Goal: Task Accomplishment & Management: Manage account settings

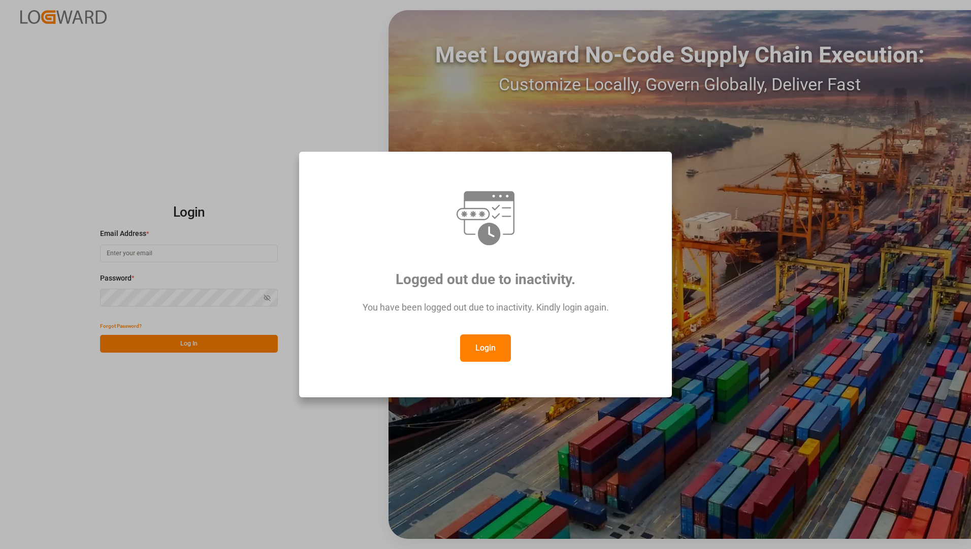
click at [475, 347] on button "Login" at bounding box center [485, 348] width 51 height 27
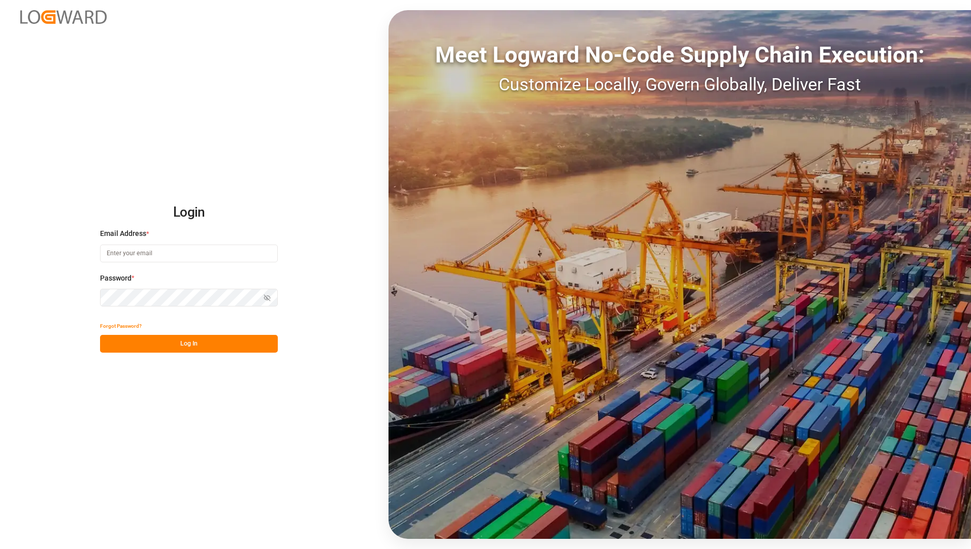
click at [187, 251] on input at bounding box center [189, 254] width 178 height 18
type input "Tessa.faulkner@jamindustriesusa.com"
click at [110, 347] on button "Log In" at bounding box center [189, 344] width 178 height 18
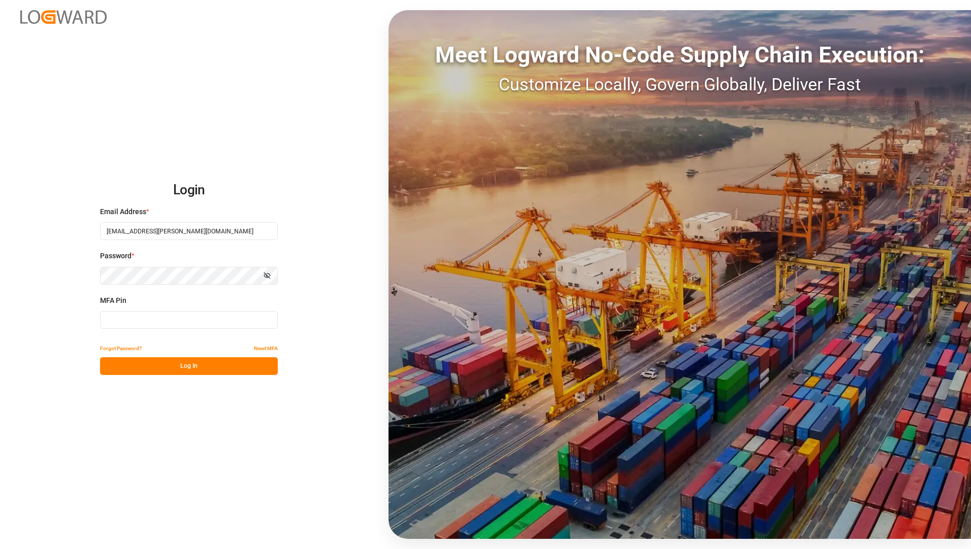
click at [194, 319] on input at bounding box center [189, 320] width 178 height 18
type input "947007"
click at [222, 364] on button "Log In" at bounding box center [189, 366] width 178 height 18
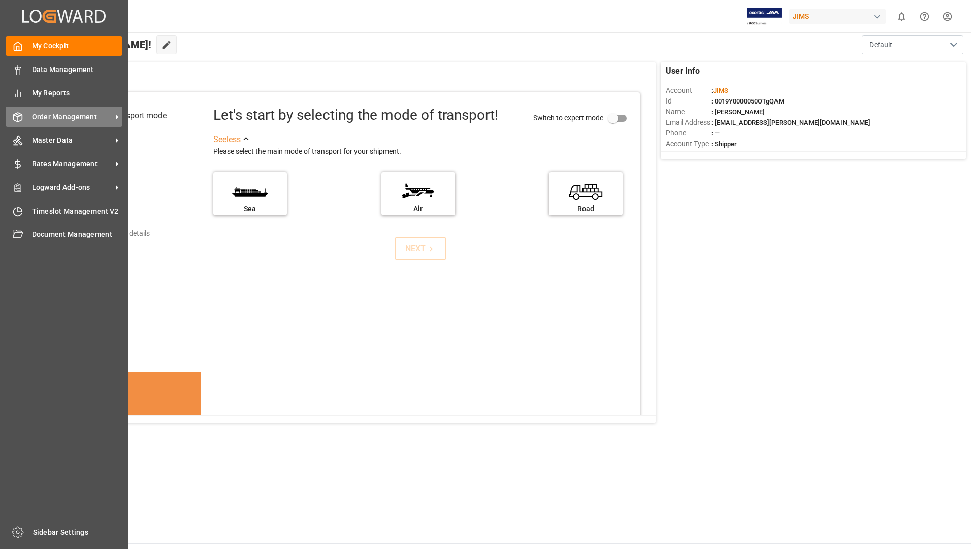
click at [69, 117] on span "Order Management" at bounding box center [72, 117] width 80 height 11
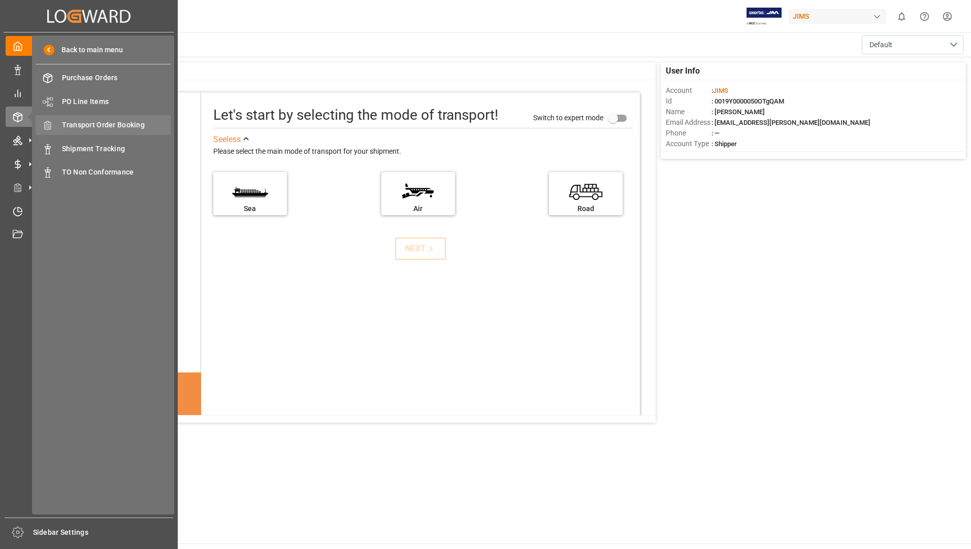
click at [125, 125] on span "Transport Order Booking" at bounding box center [116, 125] width 109 height 11
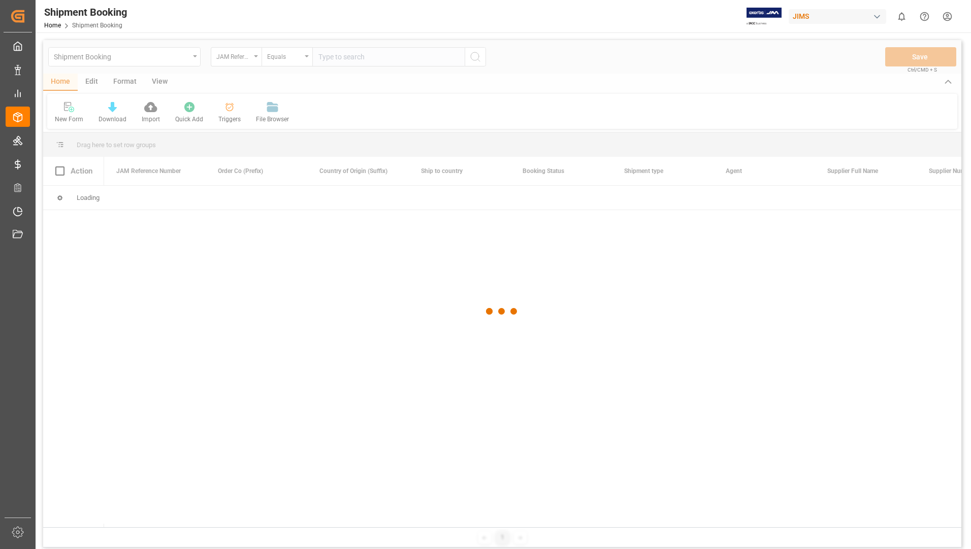
click at [369, 53] on div at bounding box center [502, 311] width 918 height 543
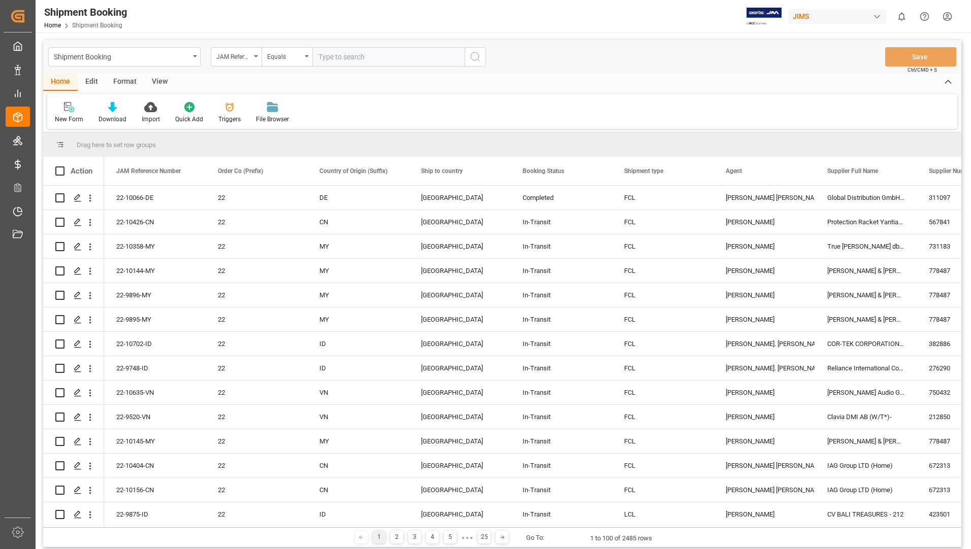
click at [368, 57] on input "text" at bounding box center [388, 56] width 152 height 19
type input "22-10049-CN"
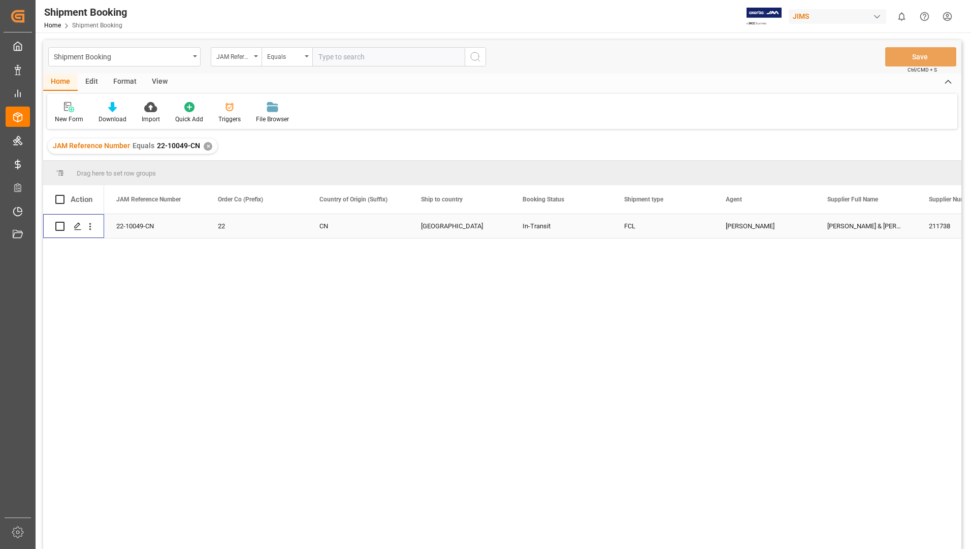
click at [60, 227] on input "Press Space to toggle row selection (unchecked)" at bounding box center [59, 226] width 9 height 9
checkbox input "true"
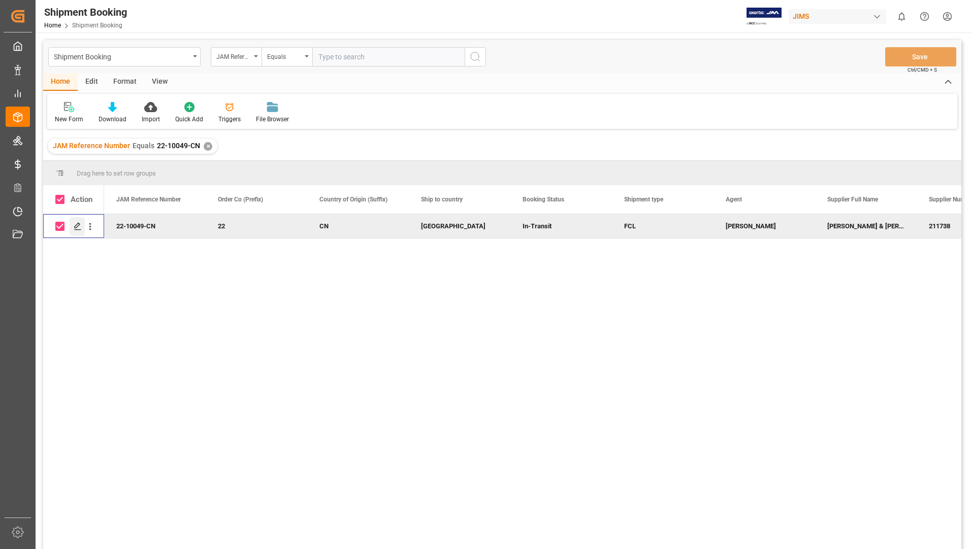
click at [76, 226] on icon "Press SPACE to deselect this row." at bounding box center [78, 226] width 8 height 8
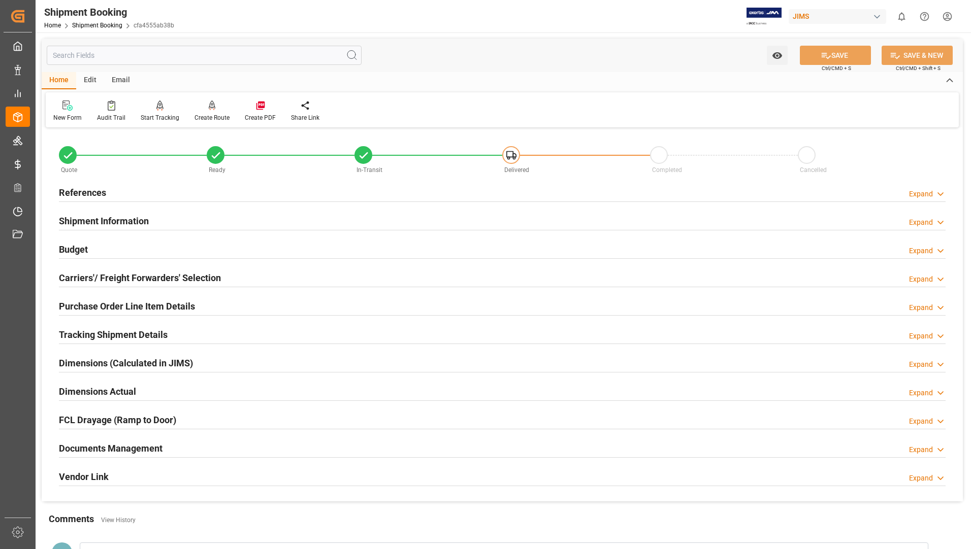
click at [132, 446] on h2 "Documents Management" at bounding box center [111, 449] width 104 height 14
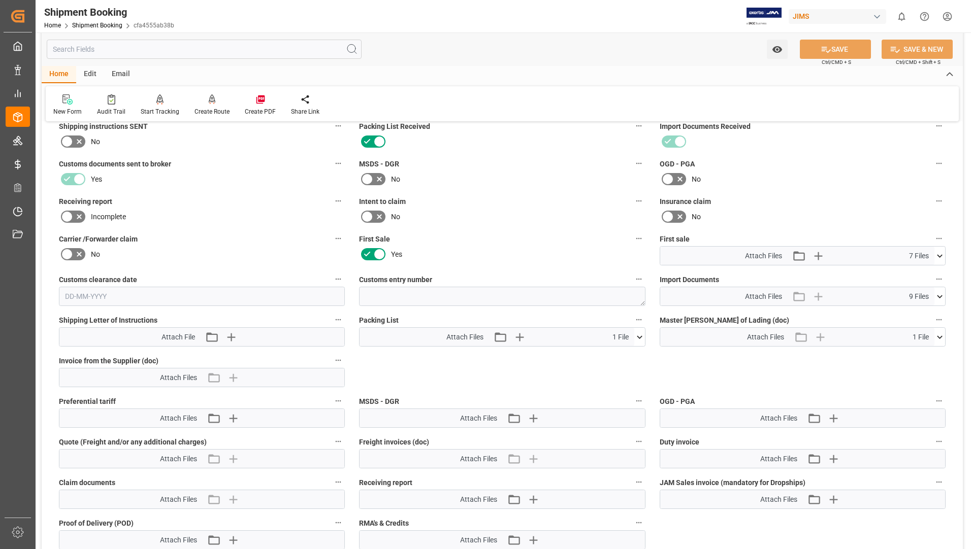
scroll to position [406, 0]
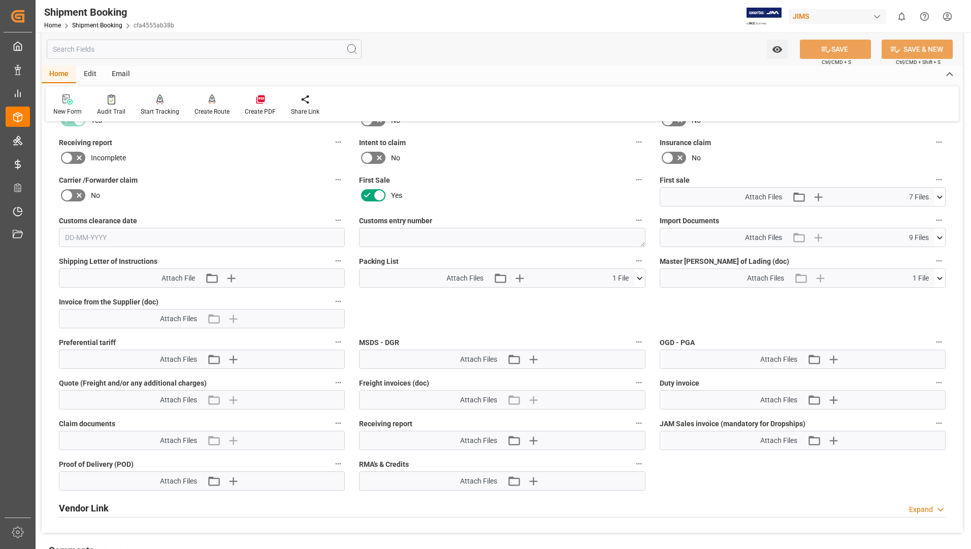
click at [640, 279] on icon at bounding box center [640, 278] width 6 height 3
click at [635, 298] on icon at bounding box center [634, 297] width 10 height 7
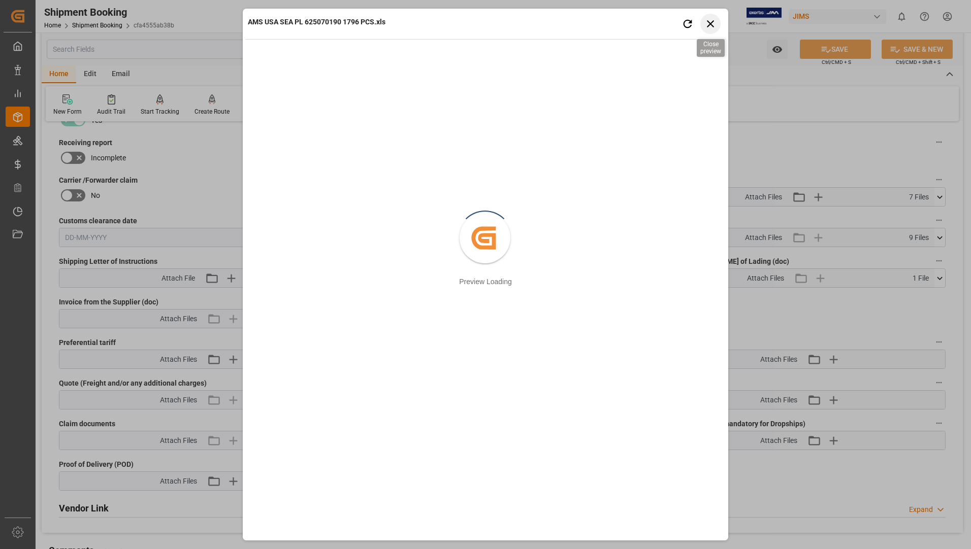
click at [709, 20] on icon "button" at bounding box center [710, 23] width 13 height 13
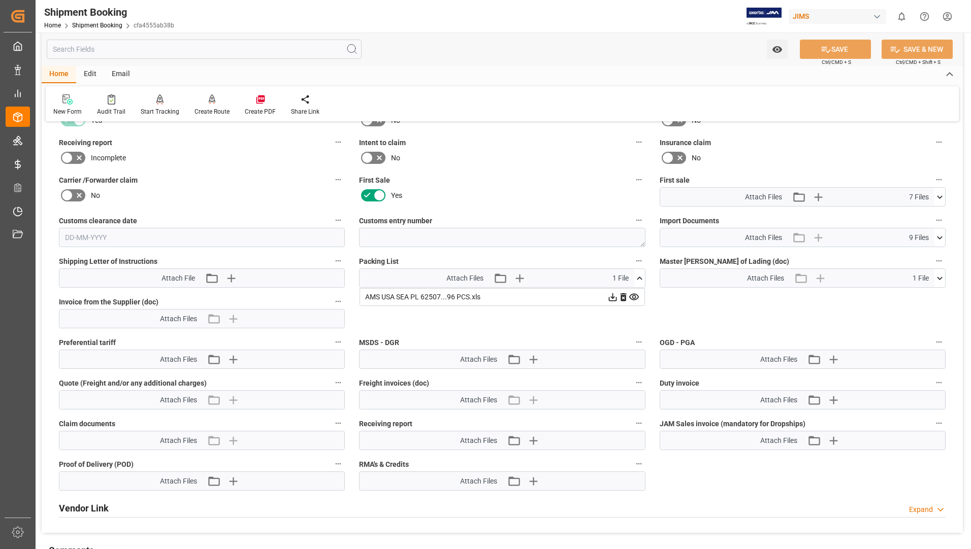
click at [616, 296] on icon at bounding box center [612, 297] width 11 height 11
click at [940, 237] on icon at bounding box center [939, 238] width 11 height 11
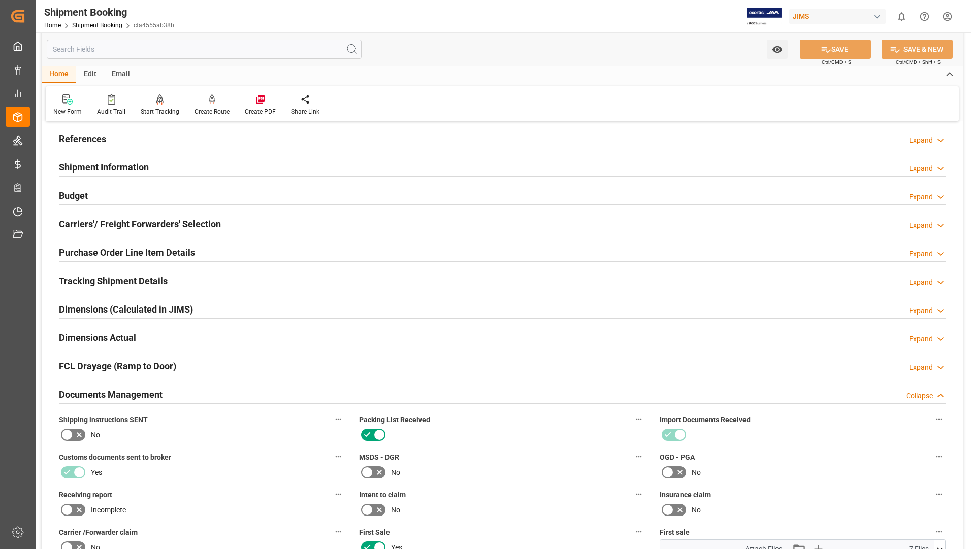
scroll to position [51, 0]
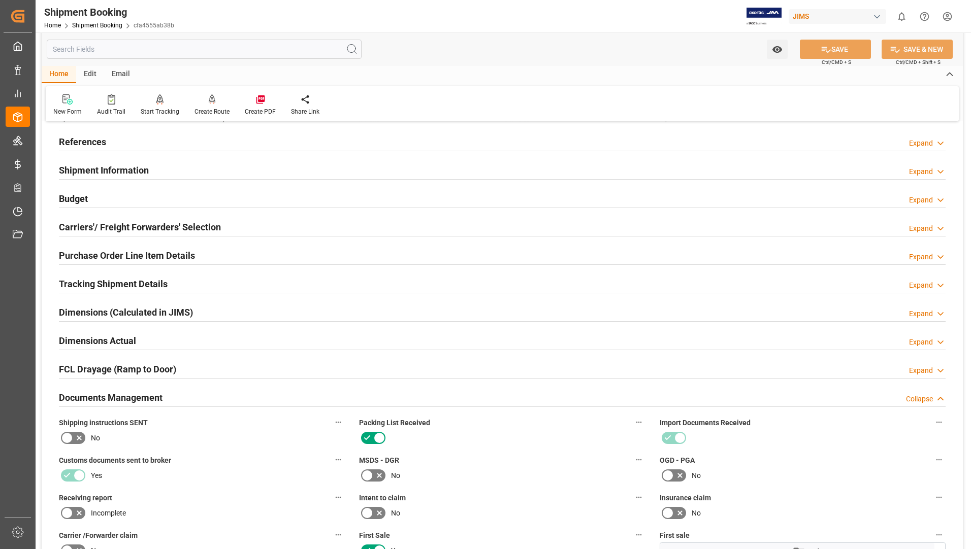
click at [147, 255] on h2 "Purchase Order Line Item Details" at bounding box center [127, 256] width 136 height 14
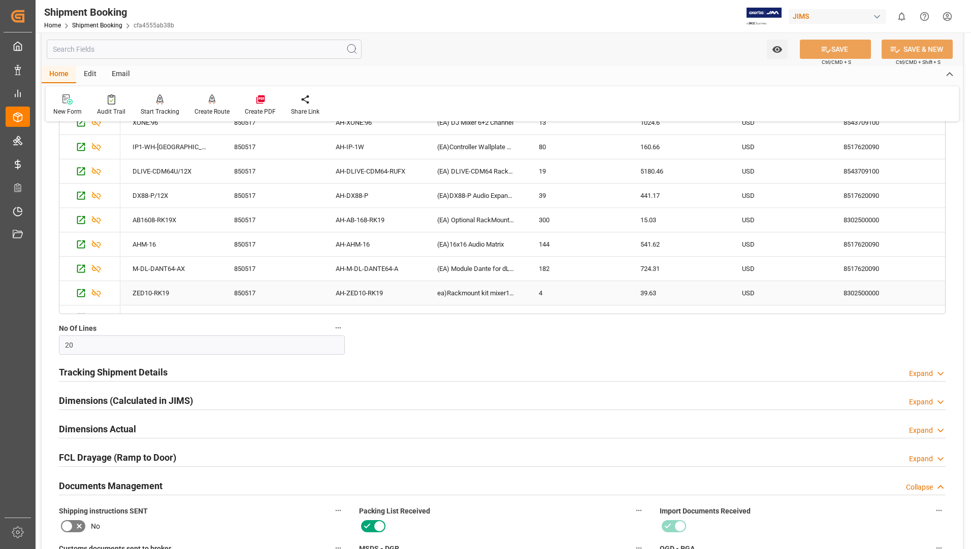
scroll to position [355, 0]
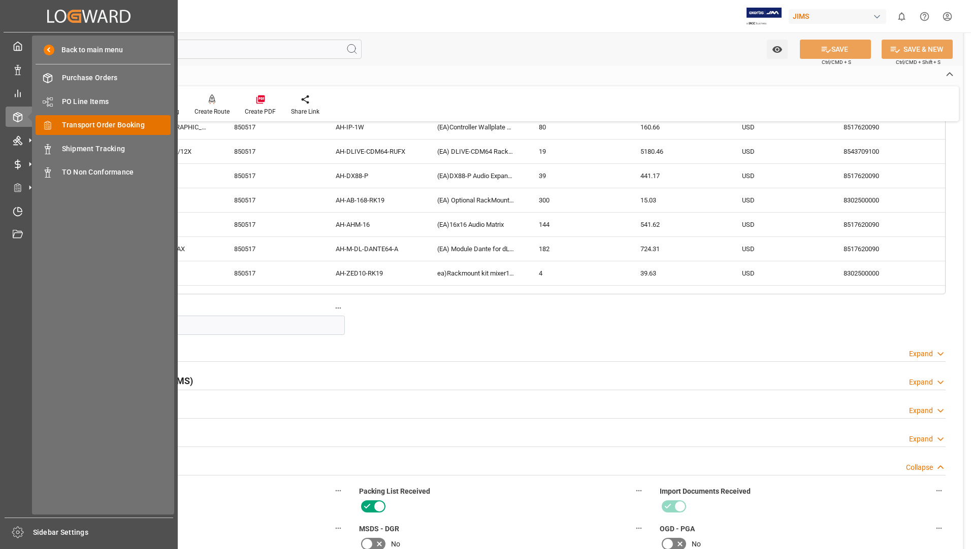
click at [79, 128] on span "Transport Order Booking" at bounding box center [116, 125] width 109 height 11
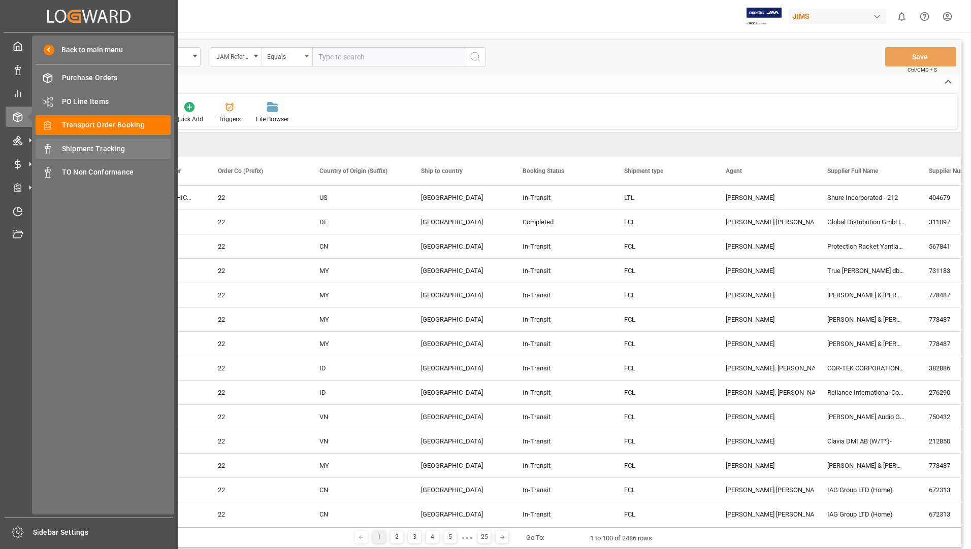
click at [78, 147] on span "Shipment Tracking" at bounding box center [116, 149] width 109 height 11
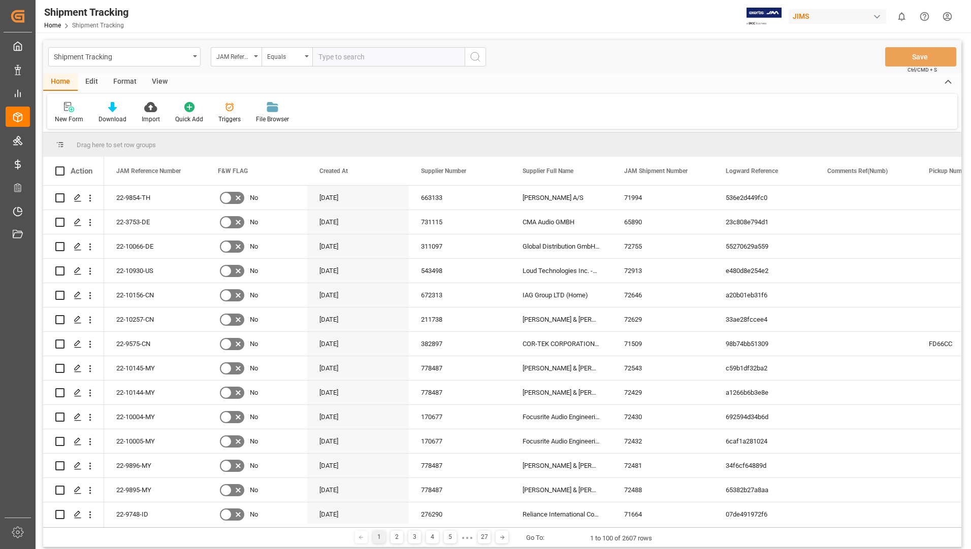
click at [356, 57] on input "text" at bounding box center [388, 56] width 152 height 19
type input "22-10049-CN"
click at [478, 56] on icon "search button" at bounding box center [475, 57] width 12 height 12
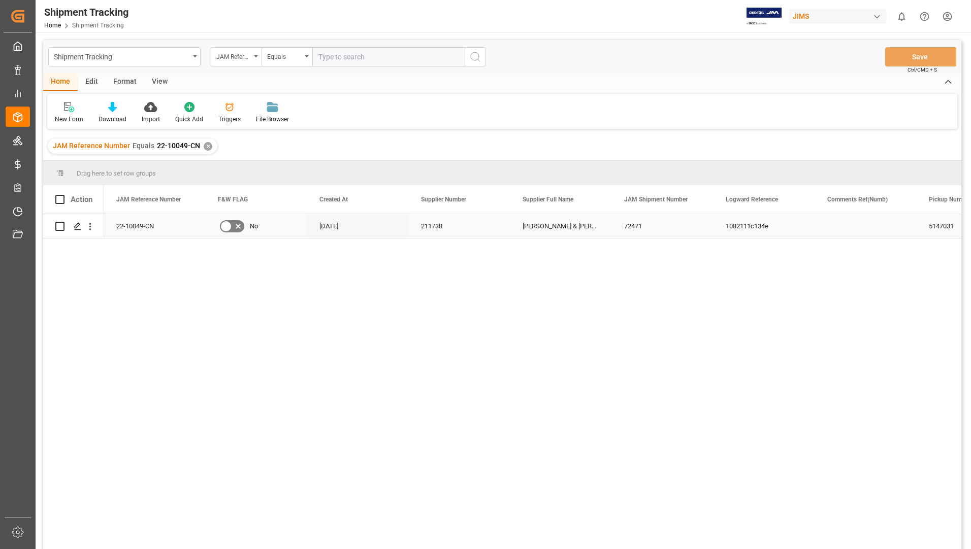
click at [62, 222] on input "Press Space to toggle row selection (unchecked)" at bounding box center [59, 226] width 9 height 9
checkbox input "true"
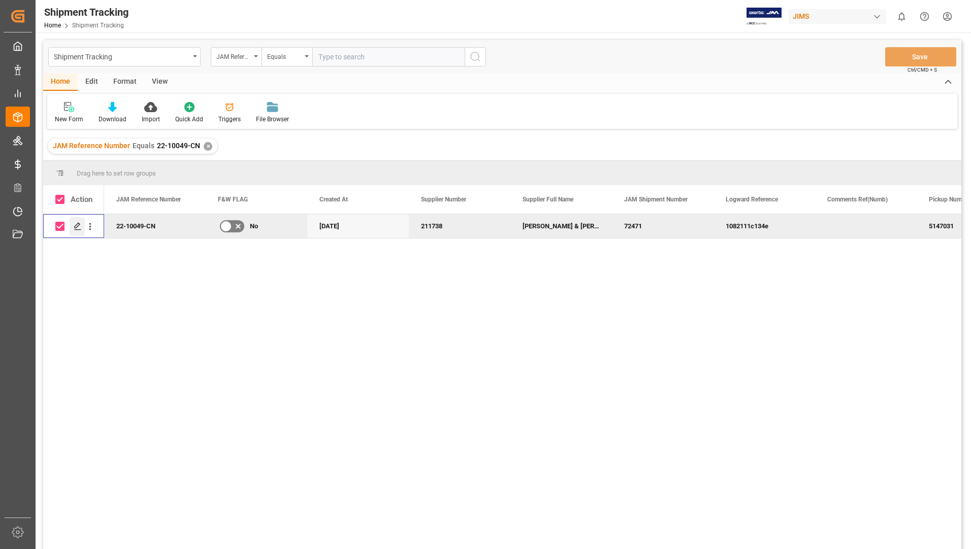
click at [78, 225] on icon "Press SPACE to deselect this row." at bounding box center [78, 226] width 8 height 8
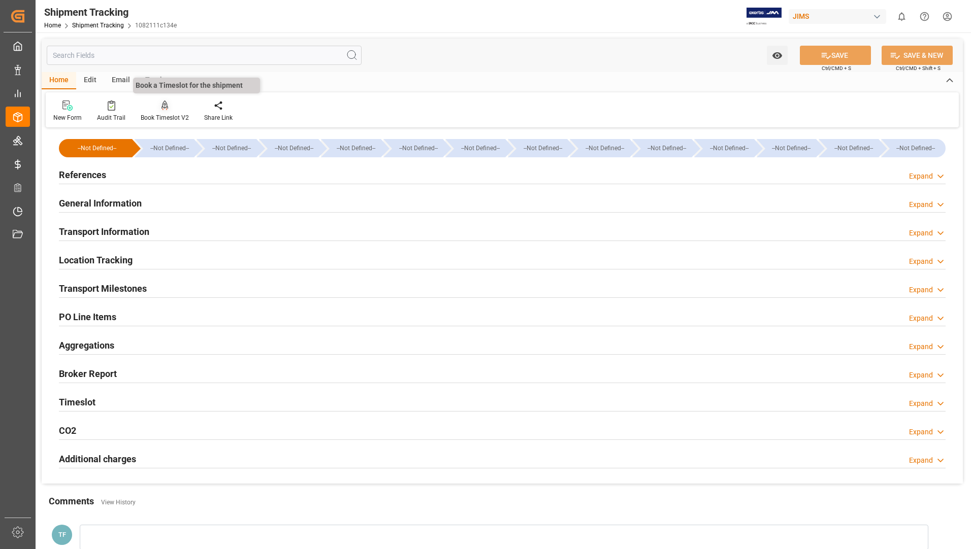
click at [164, 114] on div "Book Timeslot V2" at bounding box center [165, 117] width 48 height 9
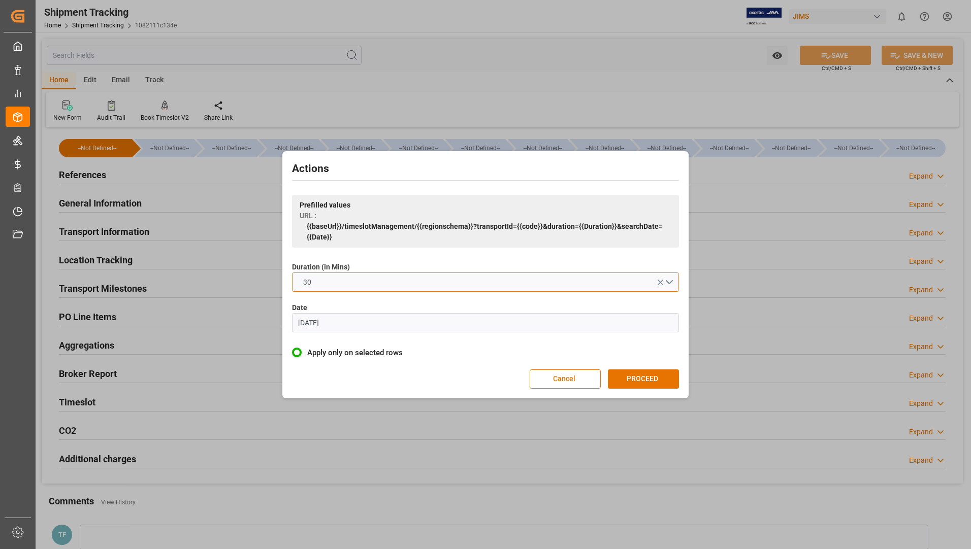
click at [671, 280] on button "30" at bounding box center [485, 282] width 387 height 19
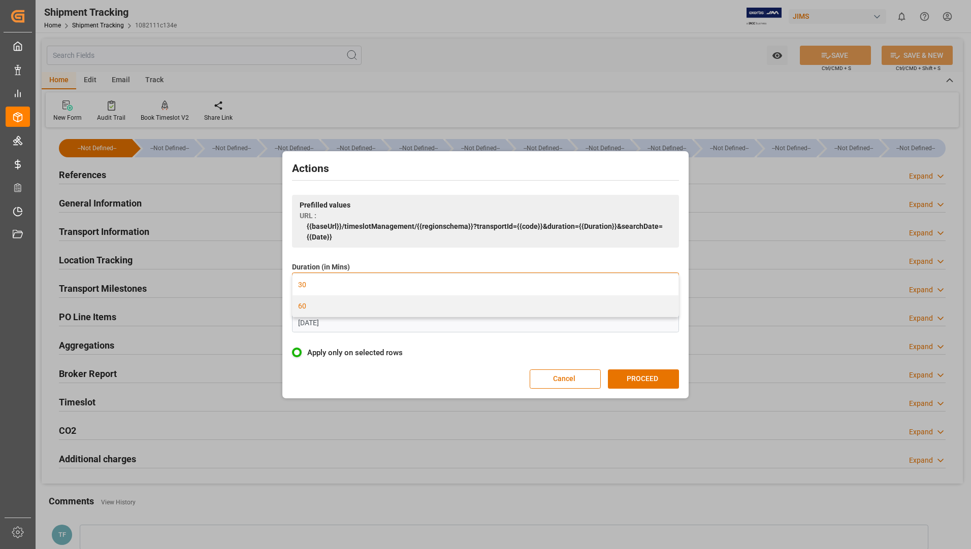
click at [579, 313] on div "60" at bounding box center [485, 306] width 386 height 21
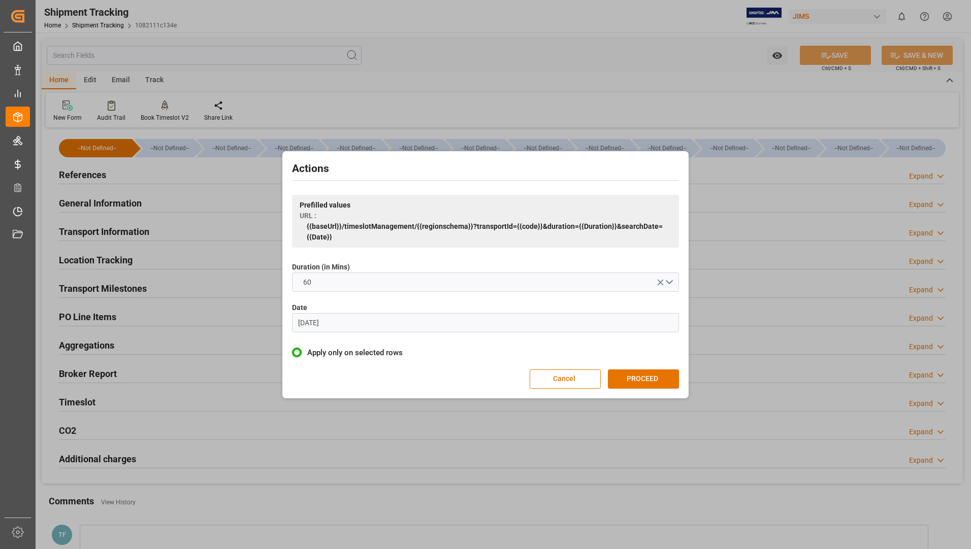
click at [579, 319] on input "07-06-2023" at bounding box center [485, 322] width 387 height 19
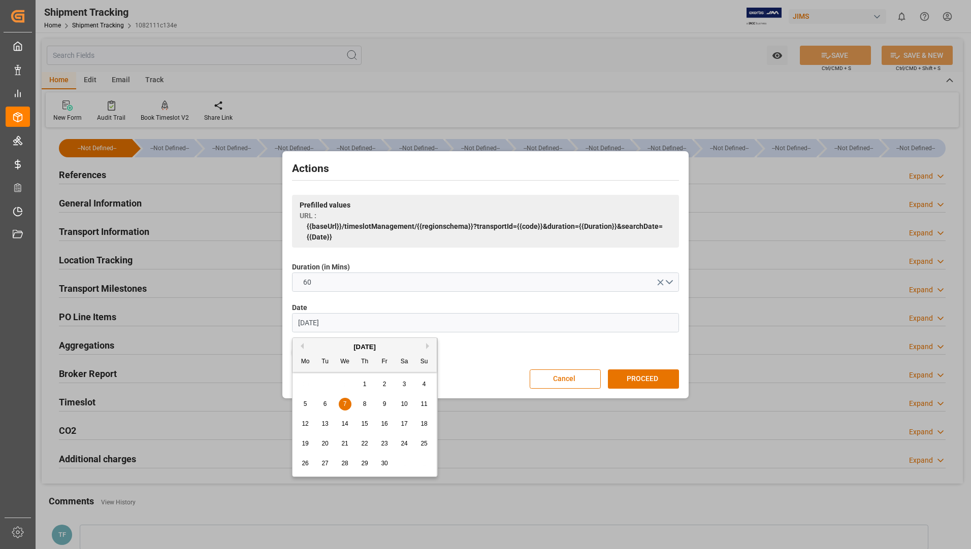
click at [427, 348] on button "Next Month" at bounding box center [429, 346] width 6 height 6
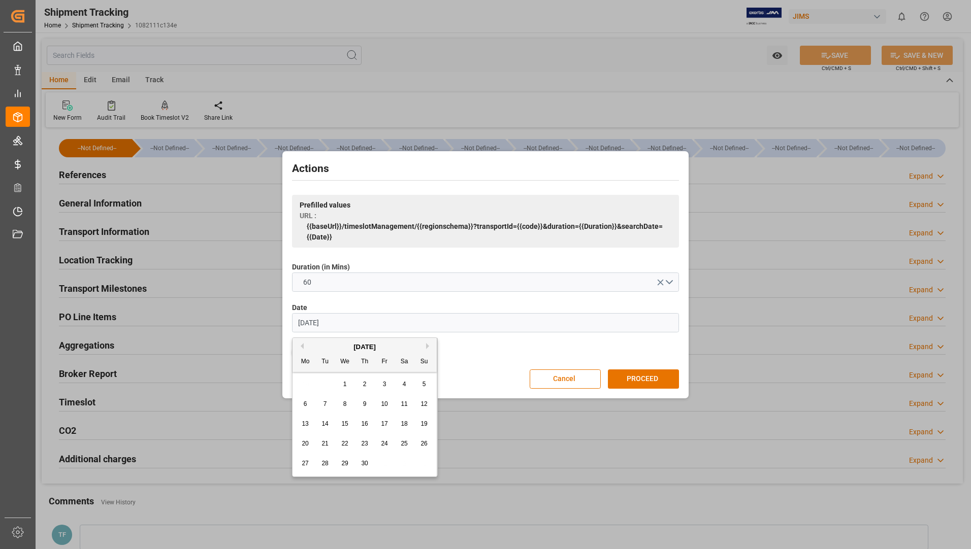
click at [427, 348] on button "Next Month" at bounding box center [429, 346] width 6 height 6
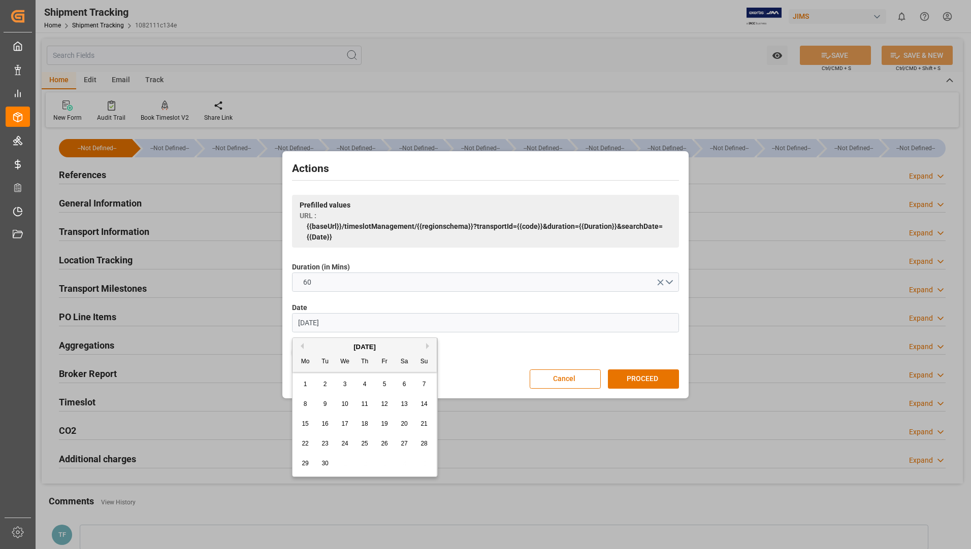
click at [427, 348] on button "Next Month" at bounding box center [429, 346] width 6 height 6
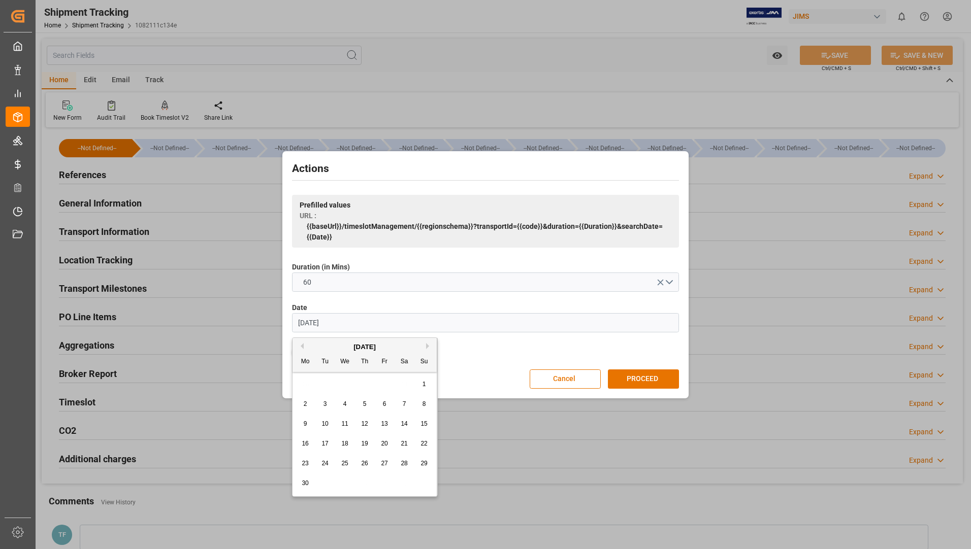
click at [427, 348] on button "Next Month" at bounding box center [429, 346] width 6 height 6
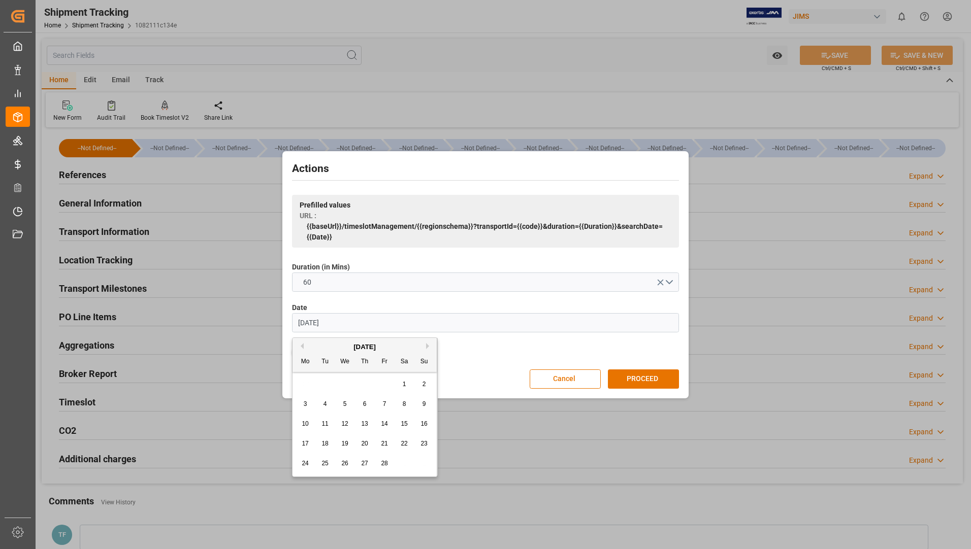
click at [427, 348] on button "Next Month" at bounding box center [429, 346] width 6 height 6
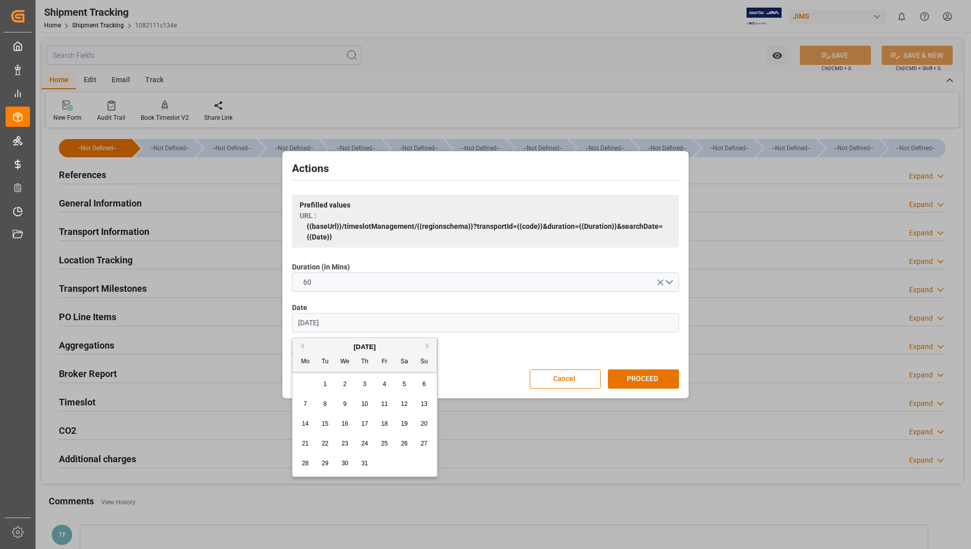
click at [427, 348] on button "Next Month" at bounding box center [429, 346] width 6 height 6
click at [301, 346] on button "Previous Month" at bounding box center [301, 346] width 6 height 6
click at [321, 405] on div "9" at bounding box center [325, 405] width 13 height 12
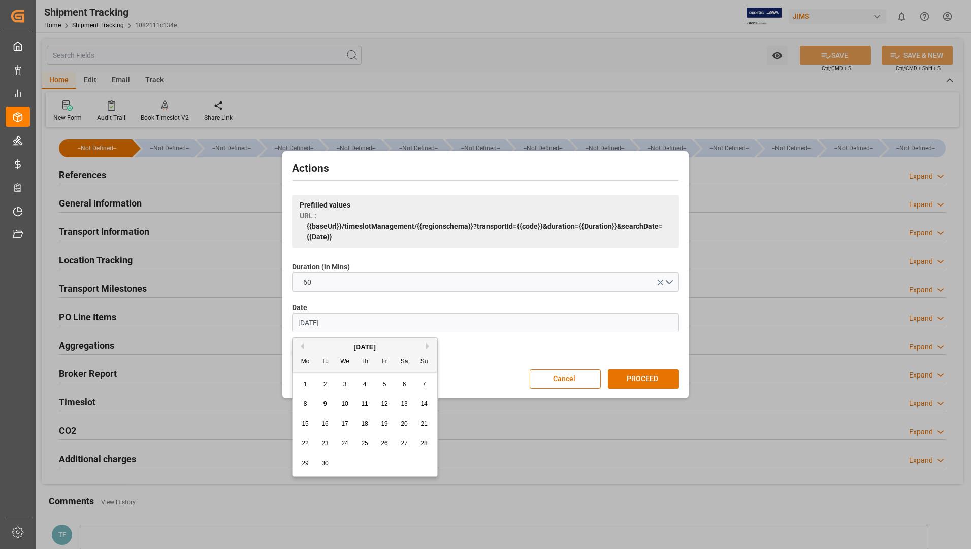
type input "[DATE]"
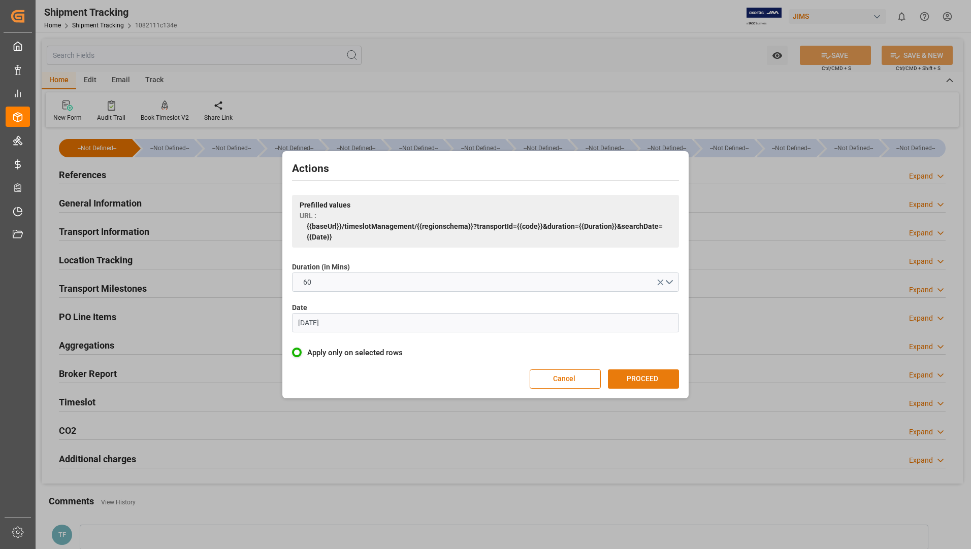
click at [629, 378] on button "PROCEED" at bounding box center [643, 379] width 71 height 19
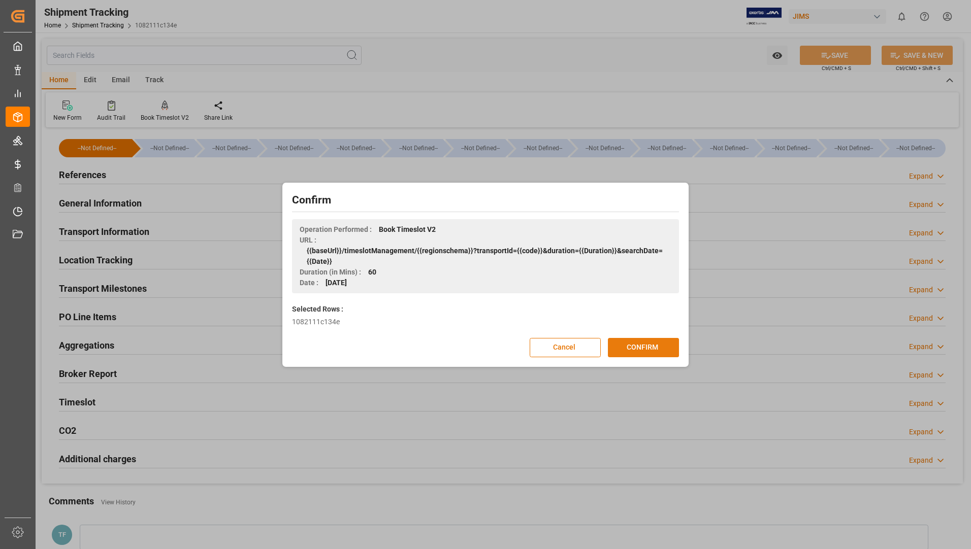
click at [644, 348] on button "CONFIRM" at bounding box center [643, 347] width 71 height 19
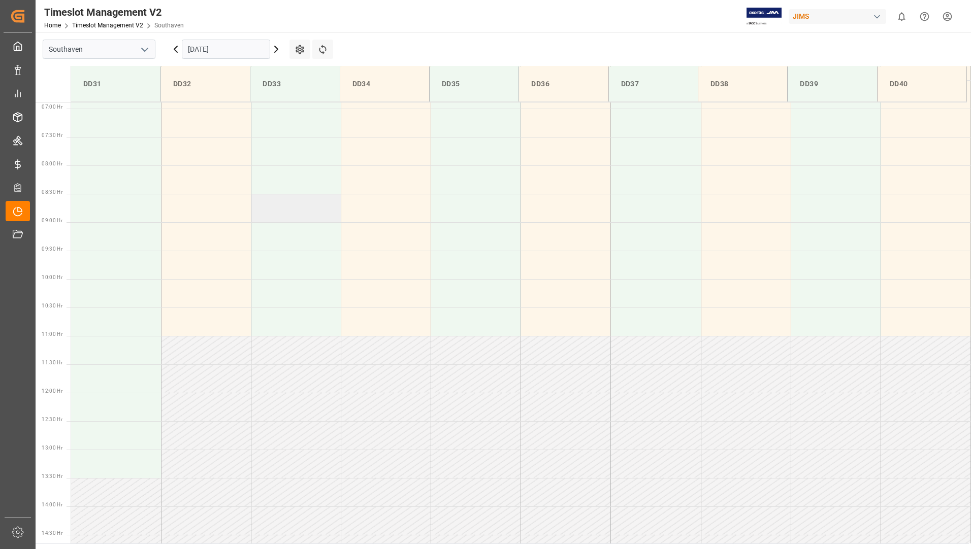
scroll to position [341, 0]
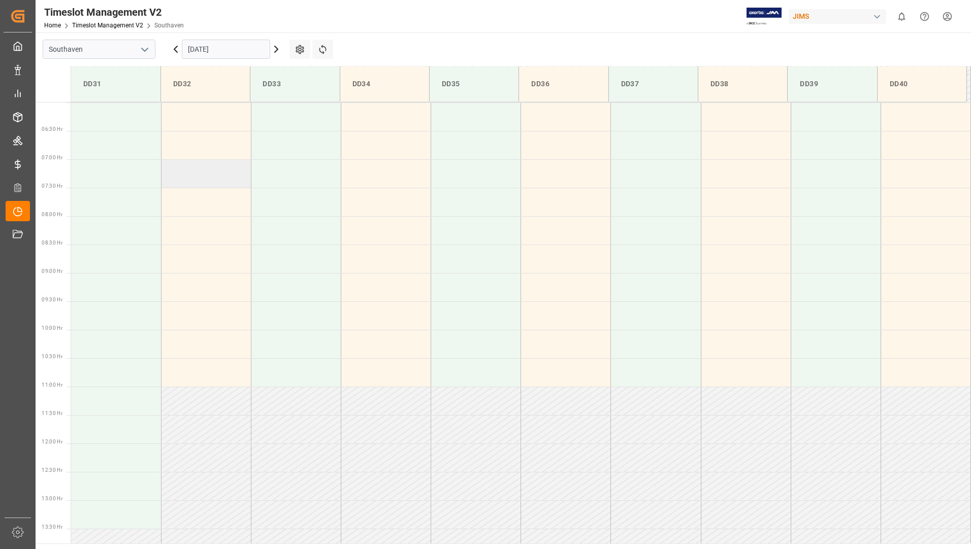
click at [226, 182] on td at bounding box center [206, 173] width 90 height 28
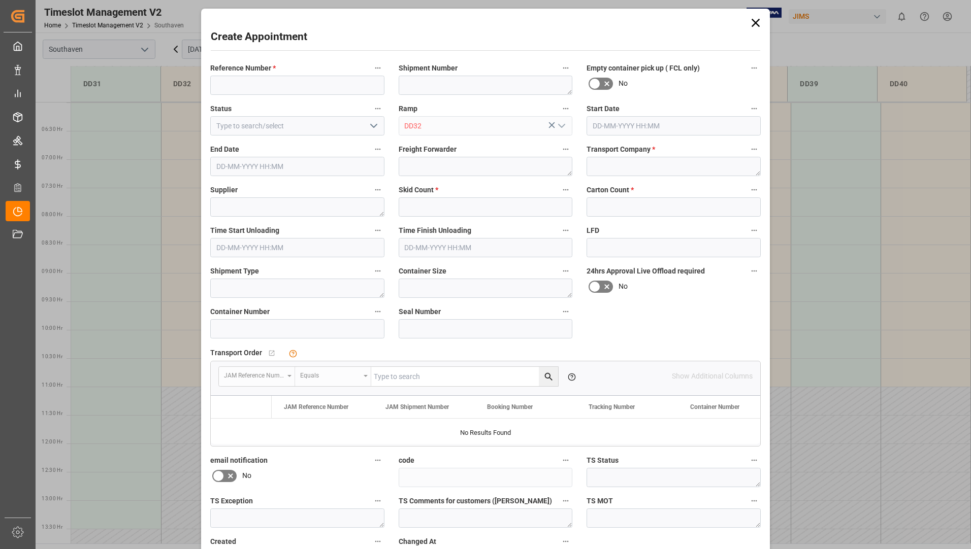
type input "[DATE] 07:00"
type input "[DATE] 07:30"
click at [265, 91] on input at bounding box center [297, 85] width 174 height 19
type input "22-10049-CN"
click at [417, 83] on textarea at bounding box center [486, 85] width 174 height 19
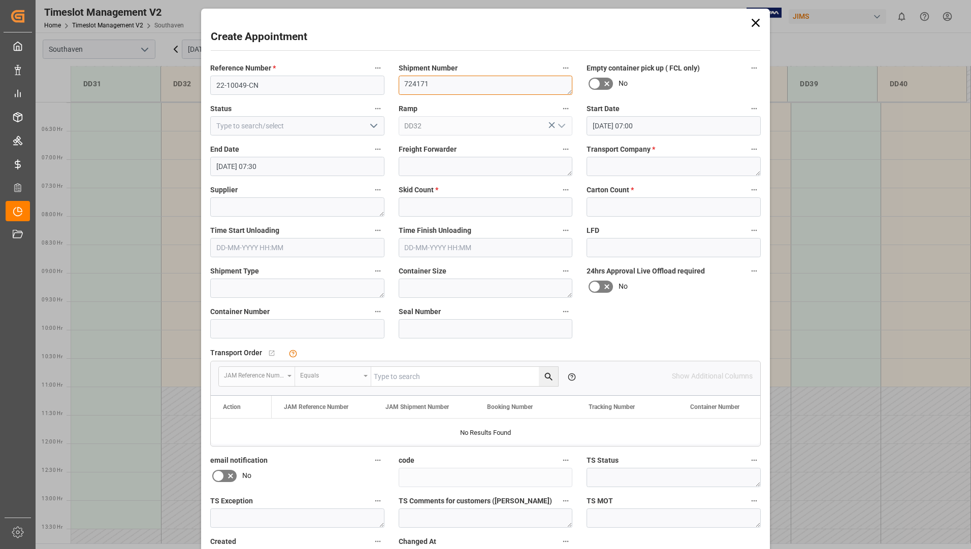
type textarea "724171"
click at [355, 126] on input at bounding box center [297, 125] width 174 height 19
click at [377, 127] on icon "open menu" at bounding box center [374, 126] width 12 height 12
click at [327, 219] on div "New appointment" at bounding box center [297, 217] width 173 height 23
type input "New appointment"
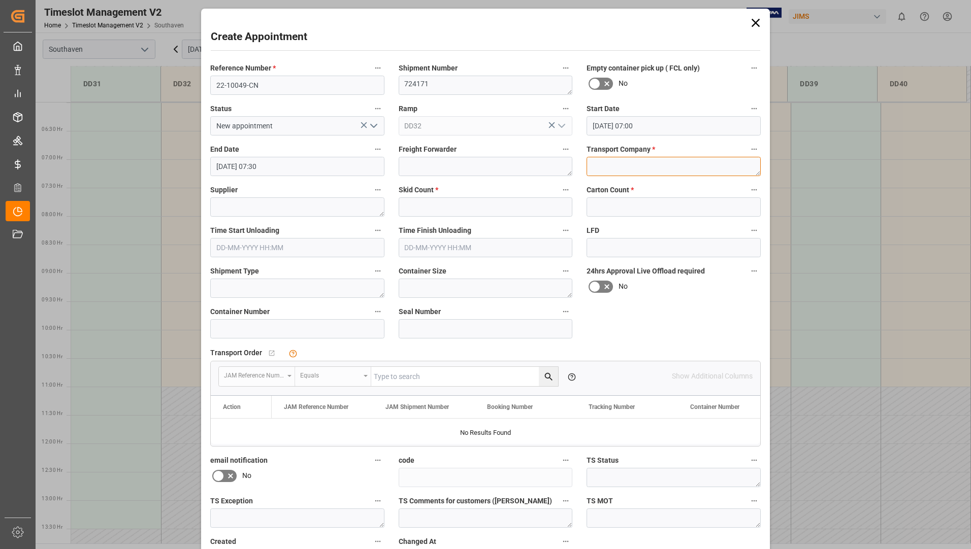
click at [635, 167] on textarea at bounding box center [674, 166] width 174 height 19
type textarea "Mainstream"
click at [324, 212] on textarea at bounding box center [297, 207] width 174 height 19
type textarea "[PERSON_NAME] & [PERSON_NAME]"
click at [431, 209] on input "text" at bounding box center [486, 207] width 174 height 19
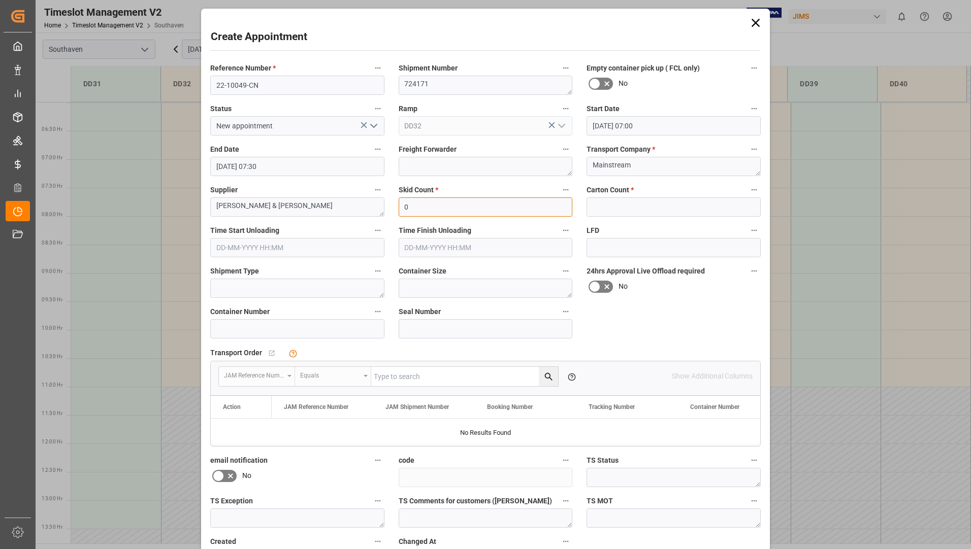
type input "0"
click at [613, 203] on input "text" at bounding box center [674, 207] width 174 height 19
type input "0"
click at [664, 125] on input "[DATE] 07:00" at bounding box center [674, 125] width 174 height 19
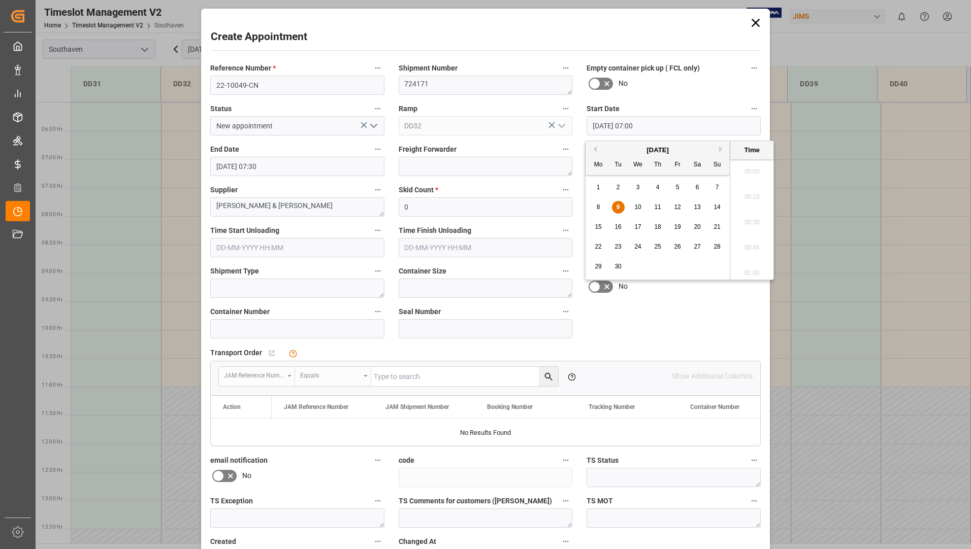
scroll to position [664, 0]
click at [619, 206] on span "9" at bounding box center [618, 207] width 4 height 7
click at [755, 273] on li "07:30" at bounding box center [751, 269] width 43 height 25
type input "[DATE] 07:30"
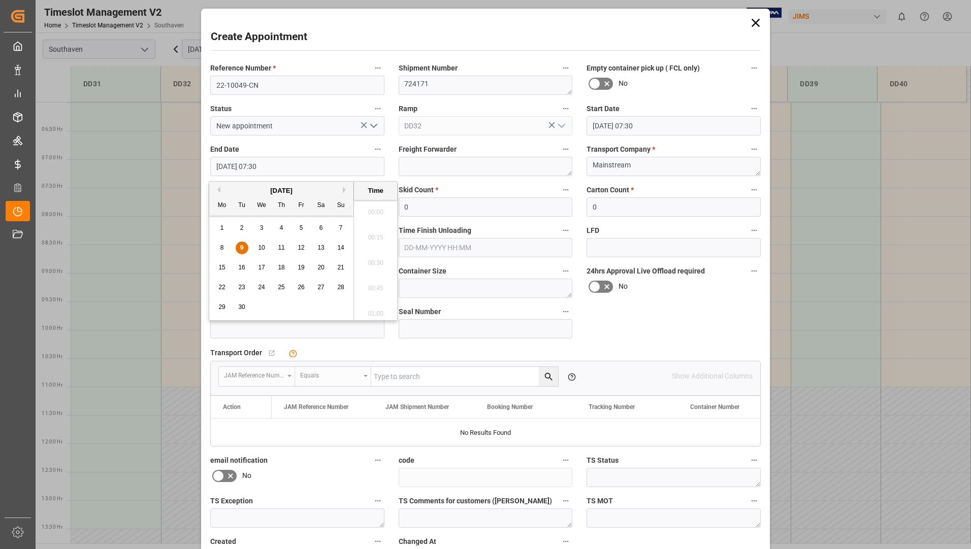
click at [359, 168] on input "[DATE] 07:30" at bounding box center [297, 166] width 174 height 19
click at [232, 249] on div "8 9 10 11 12 13 14" at bounding box center [281, 248] width 139 height 20
click at [240, 247] on span "9" at bounding box center [242, 247] width 4 height 7
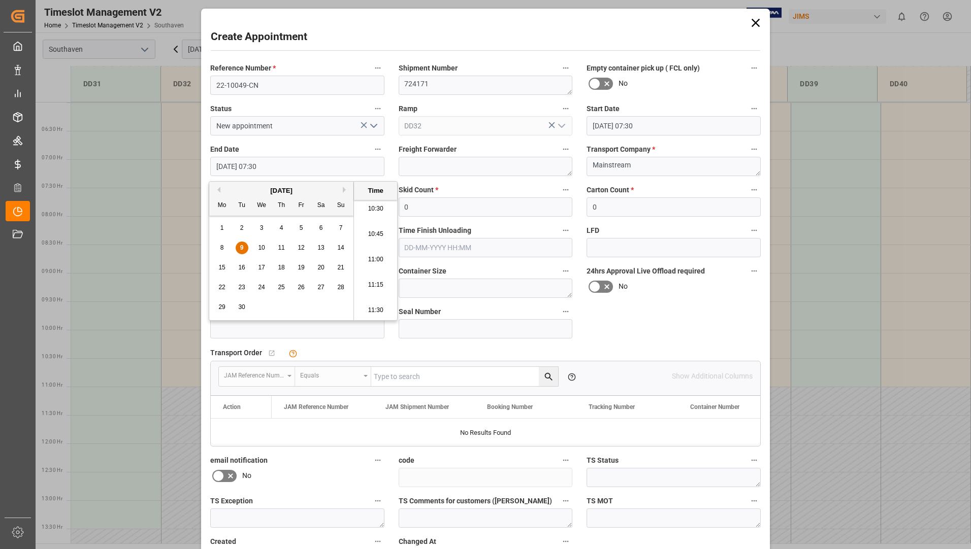
click at [379, 265] on li "11:00" at bounding box center [375, 259] width 43 height 25
type input "[DATE] 11:00"
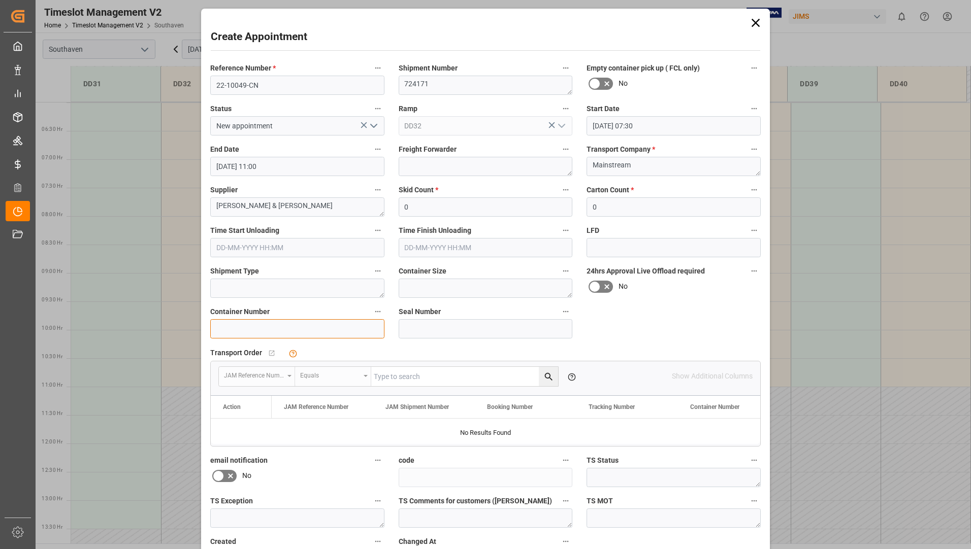
click at [349, 330] on input at bounding box center [297, 328] width 174 height 19
type input "t"
type input "TCLU6304328"
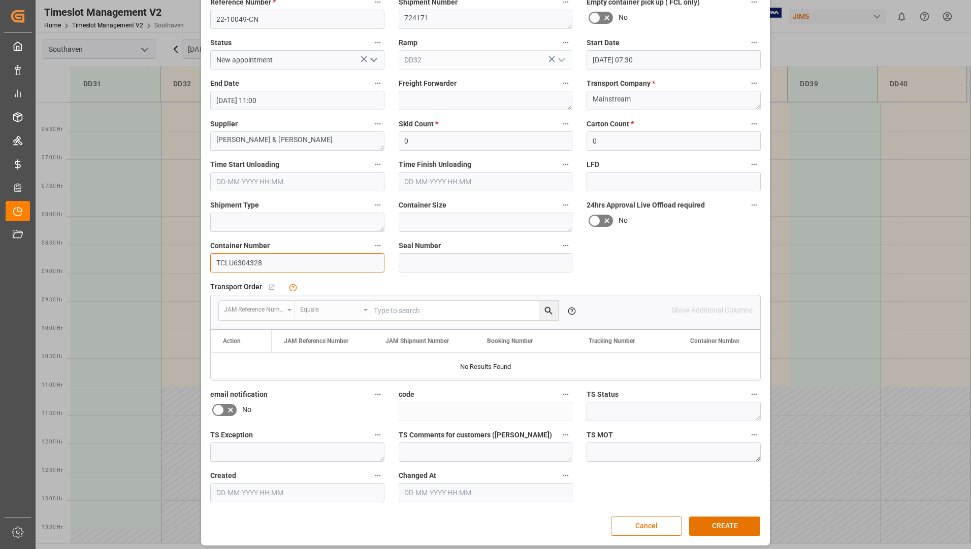
scroll to position [71, 0]
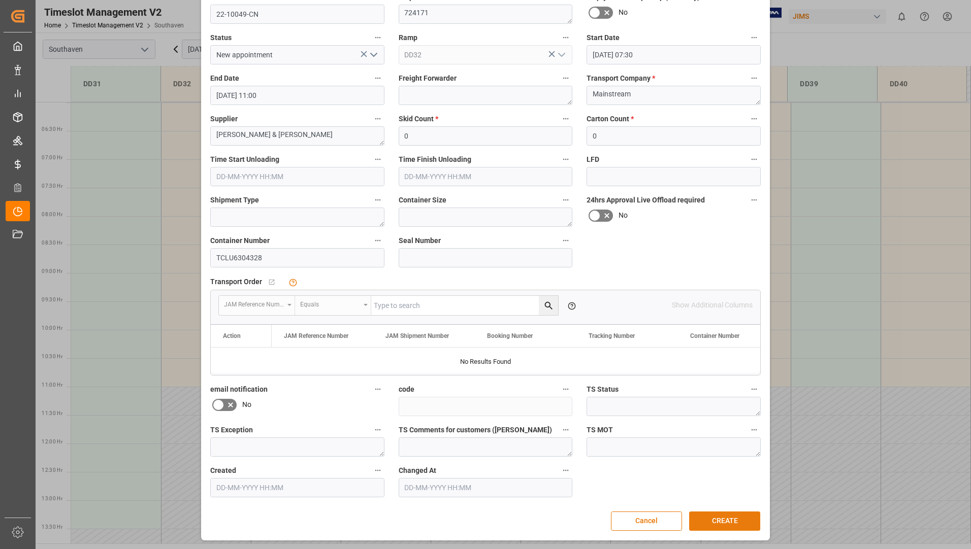
click at [708, 518] on button "CREATE" at bounding box center [724, 521] width 71 height 19
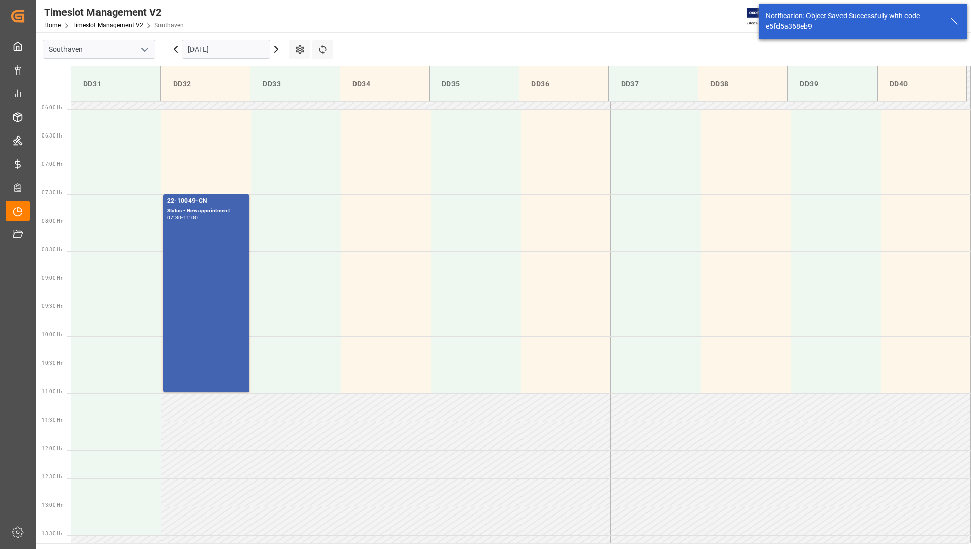
scroll to position [335, 0]
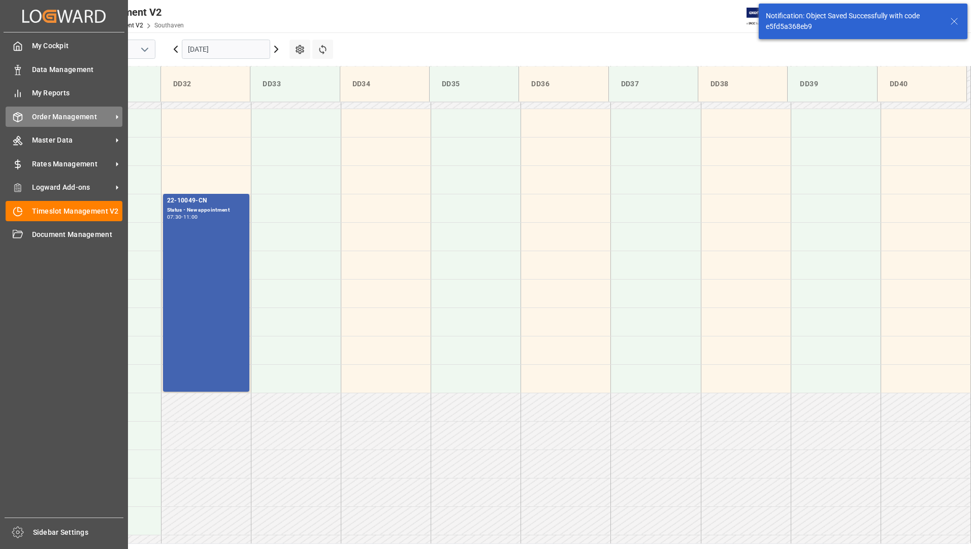
click at [58, 118] on span "Order Management" at bounding box center [72, 117] width 80 height 11
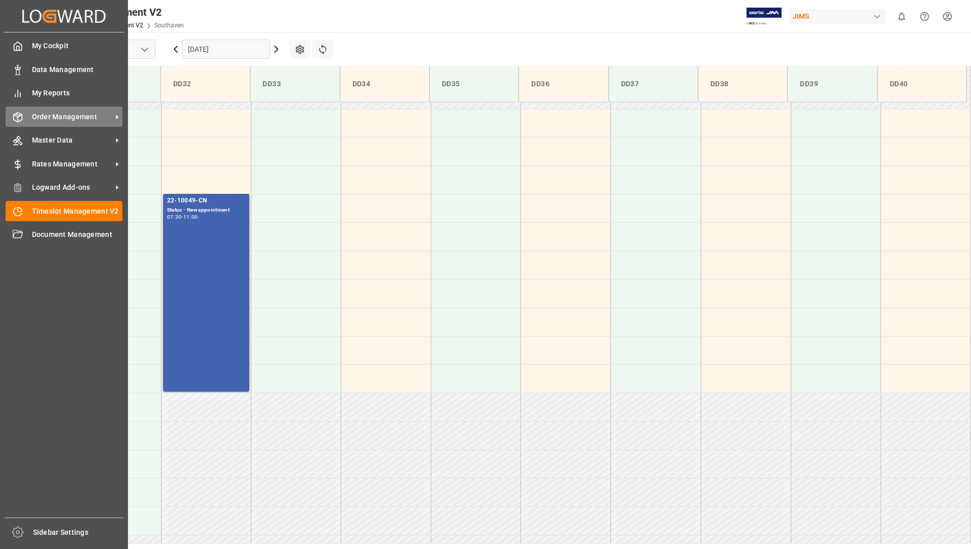
click at [48, 115] on span "Order Management" at bounding box center [72, 117] width 80 height 11
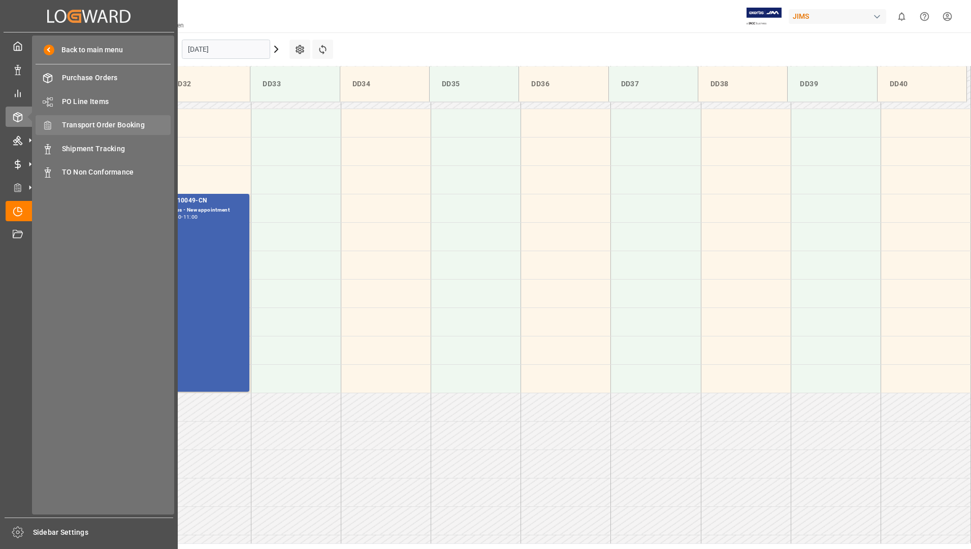
click at [127, 124] on span "Transport Order Booking" at bounding box center [116, 125] width 109 height 11
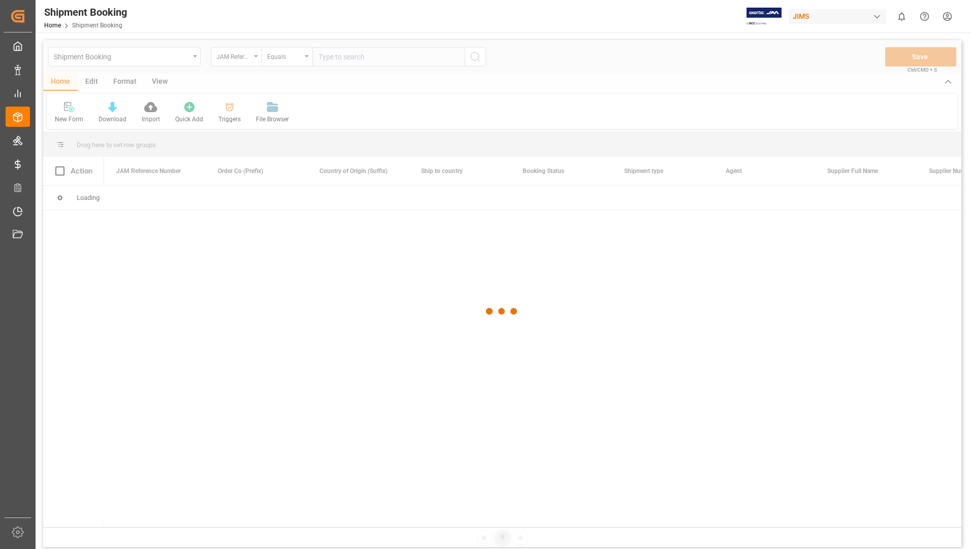
click at [363, 56] on div at bounding box center [502, 311] width 918 height 543
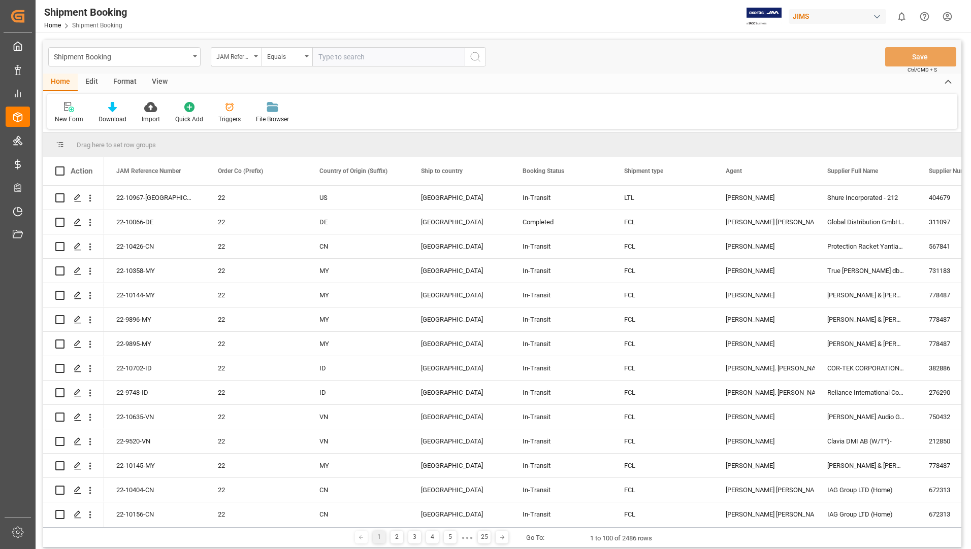
click at [363, 56] on input "text" at bounding box center [388, 56] width 152 height 19
paste input "REF# Exception Comment PO# supplier name Division Brand Code Model Number Descr…"
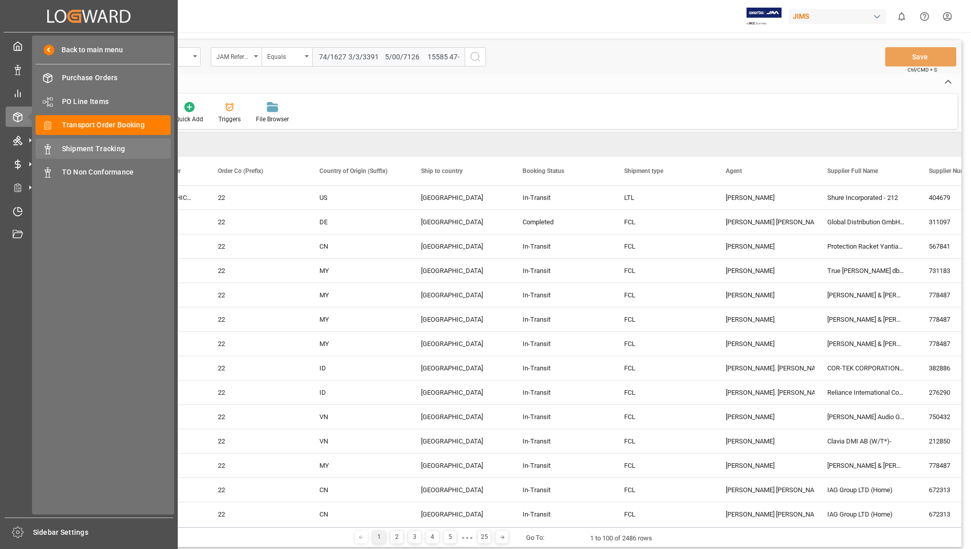
type input "REF# Exception Comment PO# supplier name Division Brand Code Model Number Descr…"
click at [85, 144] on span "Shipment Tracking" at bounding box center [116, 149] width 109 height 11
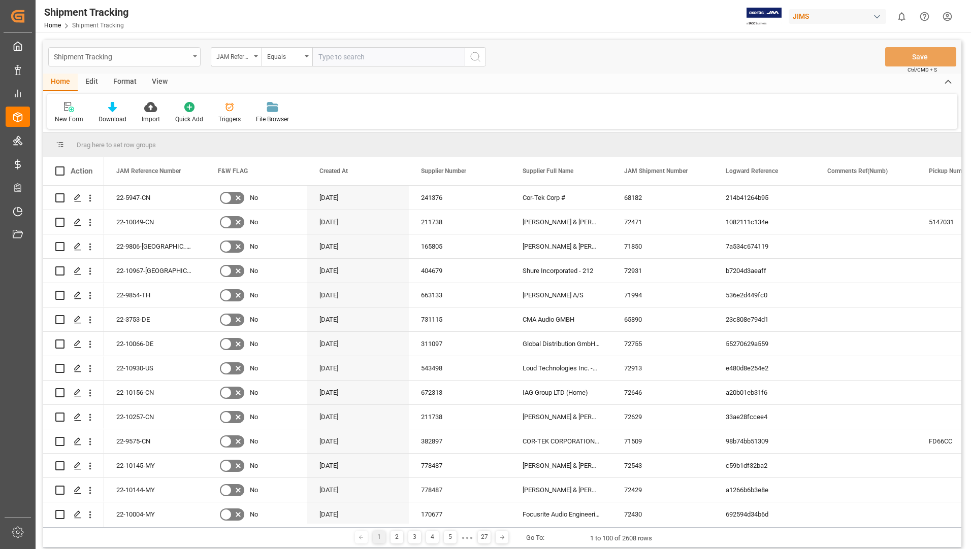
click at [138, 57] on div "Shipment Tracking" at bounding box center [122, 56] width 136 height 13
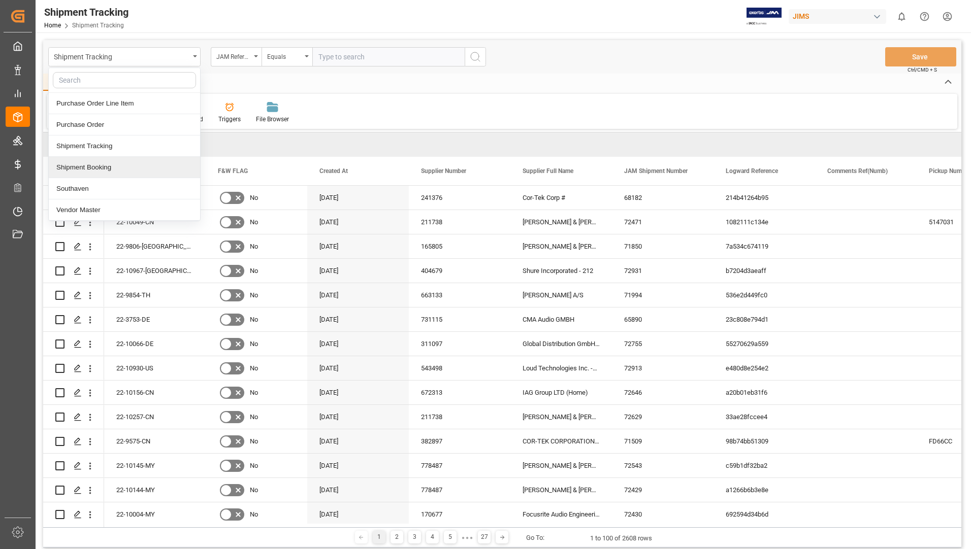
click at [106, 166] on div "Shipment Booking" at bounding box center [124, 167] width 151 height 21
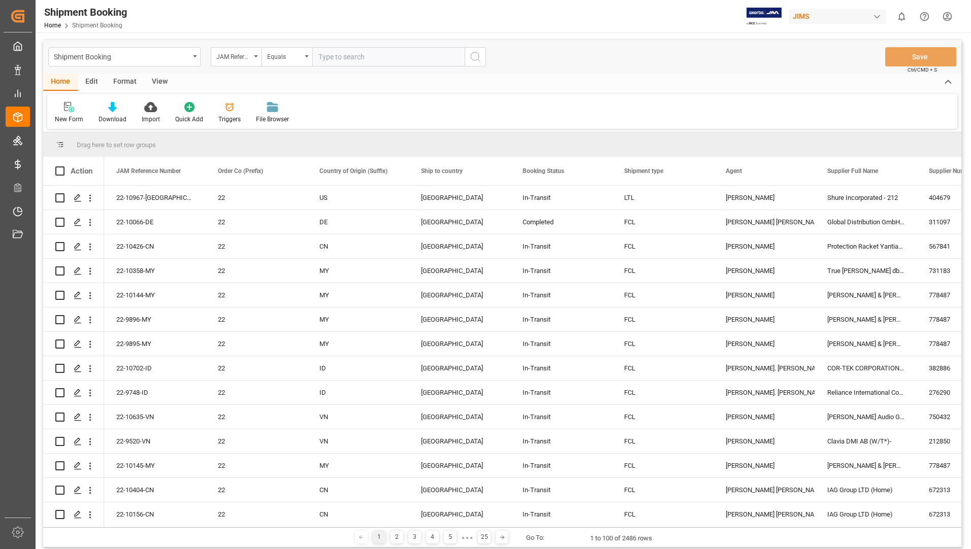
click at [340, 53] on input "text" at bounding box center [388, 56] width 152 height 19
paste input "REF# Exception Comment PO# supplier name Division Brand Code Model Number Descr…"
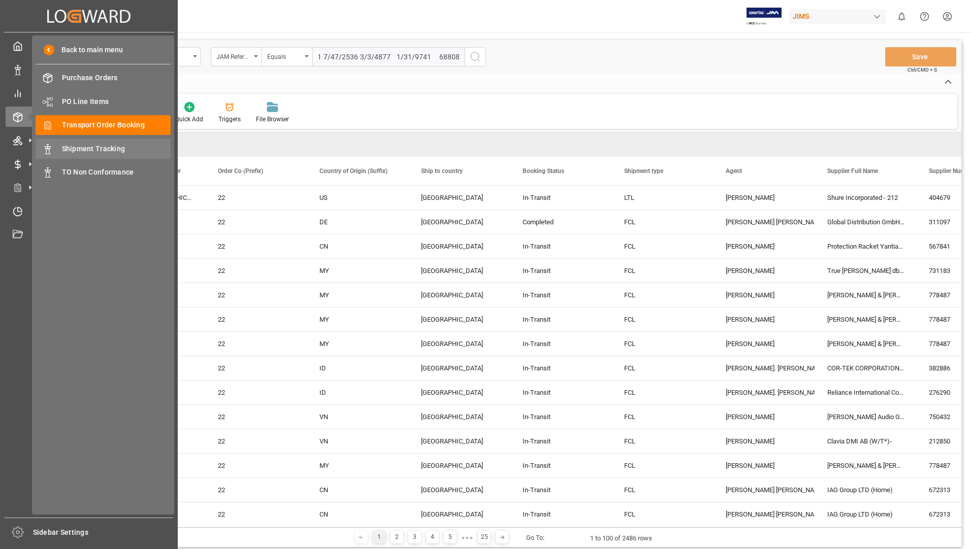
type input "REF# Exception Comment PO# supplier name Division Brand Code Model Number Descr…"
click at [112, 149] on span "Shipment Tracking" at bounding box center [116, 149] width 109 height 11
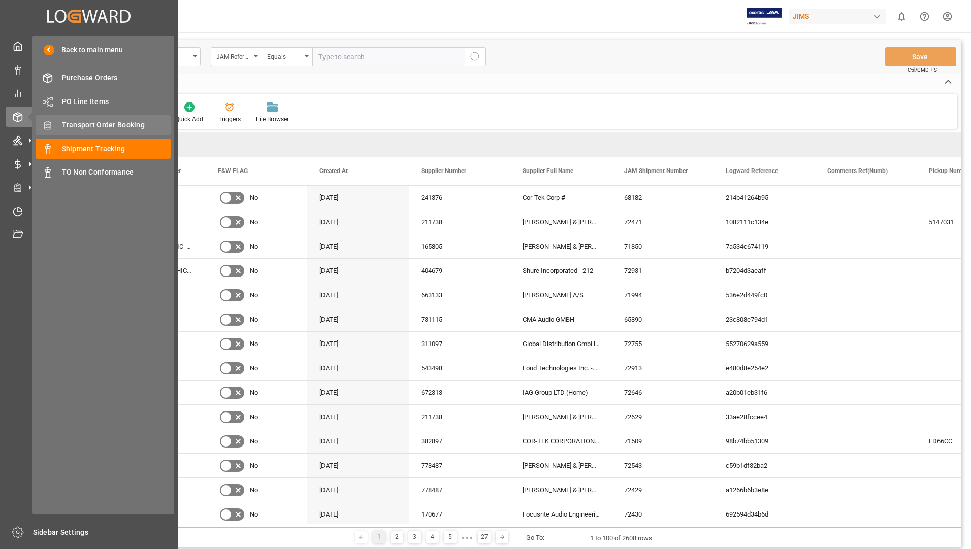
click at [119, 128] on span "Transport Order Booking" at bounding box center [116, 125] width 109 height 11
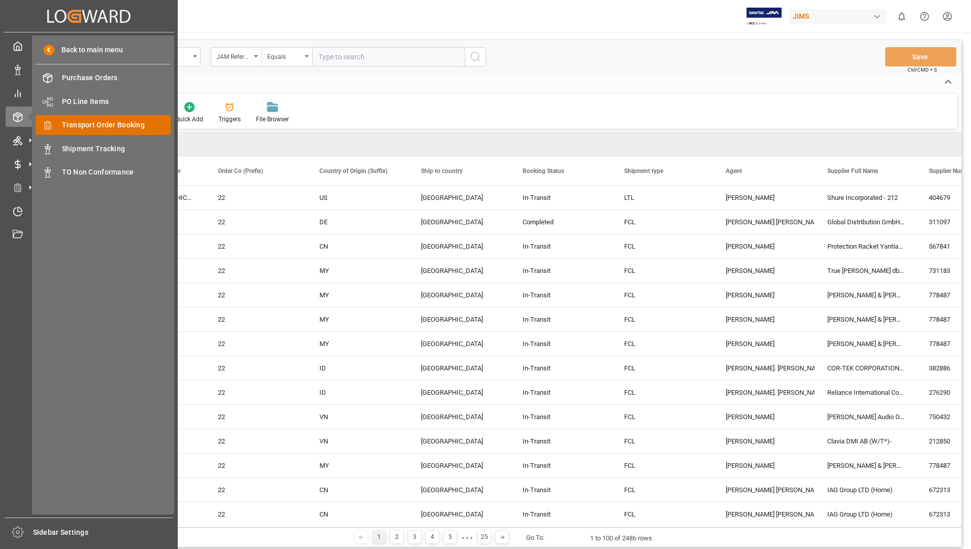
click at [119, 128] on span "Transport Order Booking" at bounding box center [116, 125] width 109 height 11
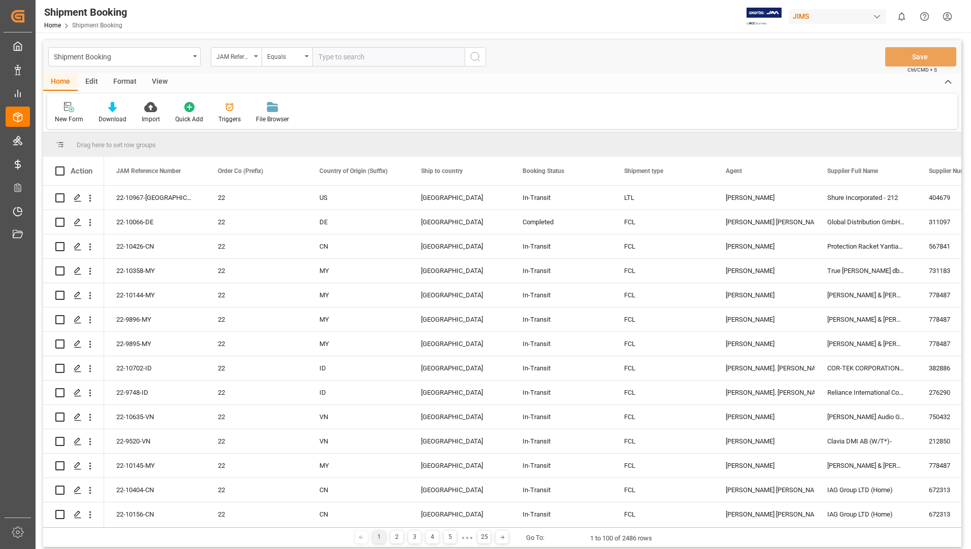
click at [333, 57] on input "text" at bounding box center [388, 56] width 152 height 19
type input "22-10049-CN"
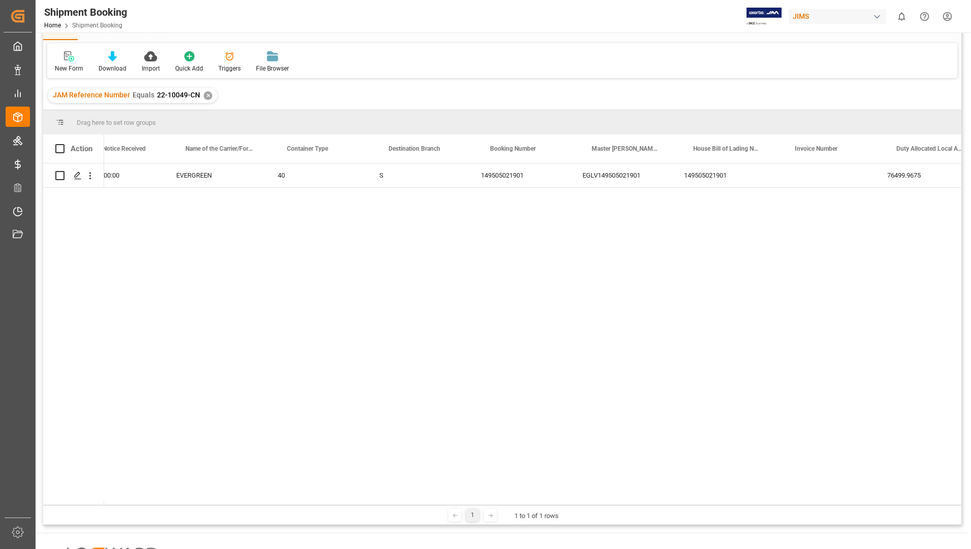
scroll to position [0, 1265]
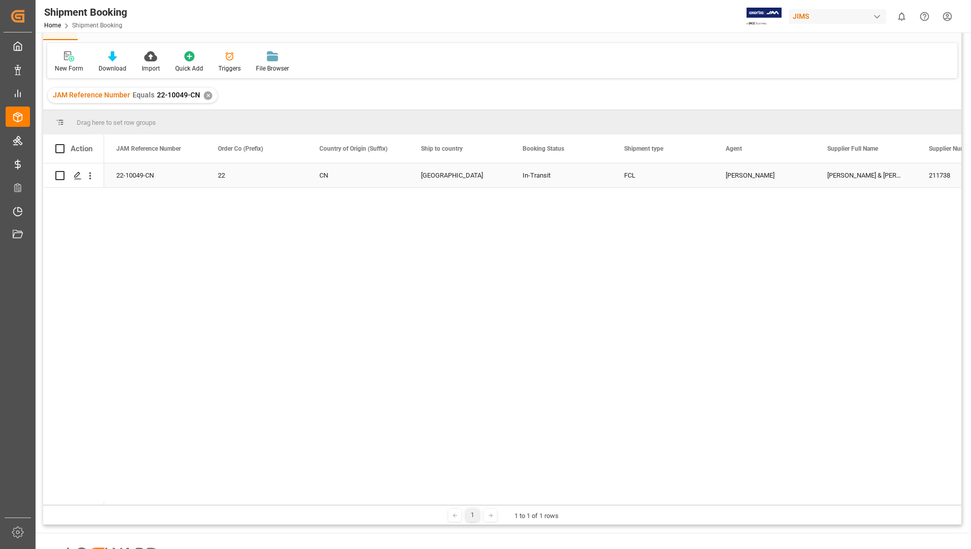
click at [63, 176] on input "Press Space to toggle row selection (unchecked)" at bounding box center [59, 175] width 9 height 9
checkbox input "true"
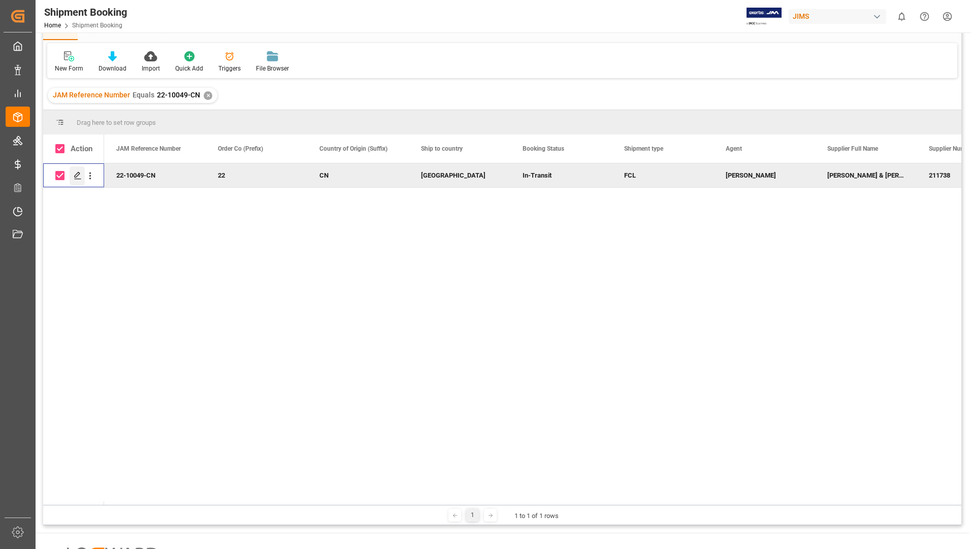
click at [78, 174] on icon "Press SPACE to deselect this row." at bounding box center [78, 176] width 8 height 8
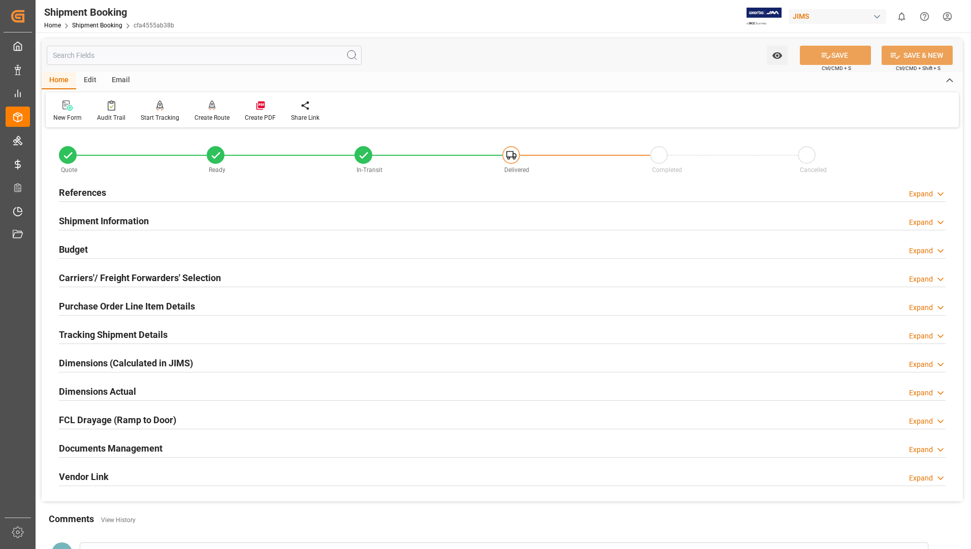
click at [127, 220] on h2 "Shipment Information" at bounding box center [104, 221] width 90 height 14
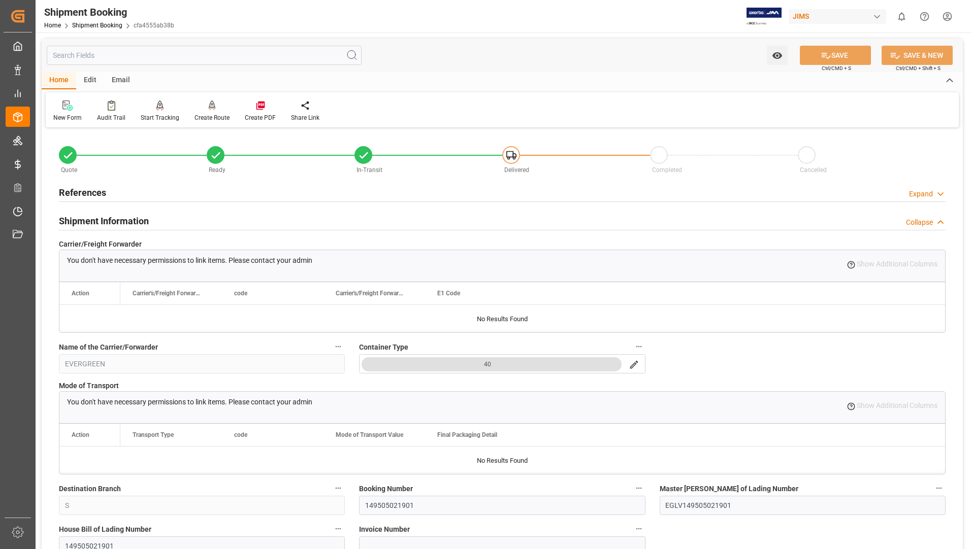
click at [120, 225] on h2 "Shipment Information" at bounding box center [104, 221] width 90 height 14
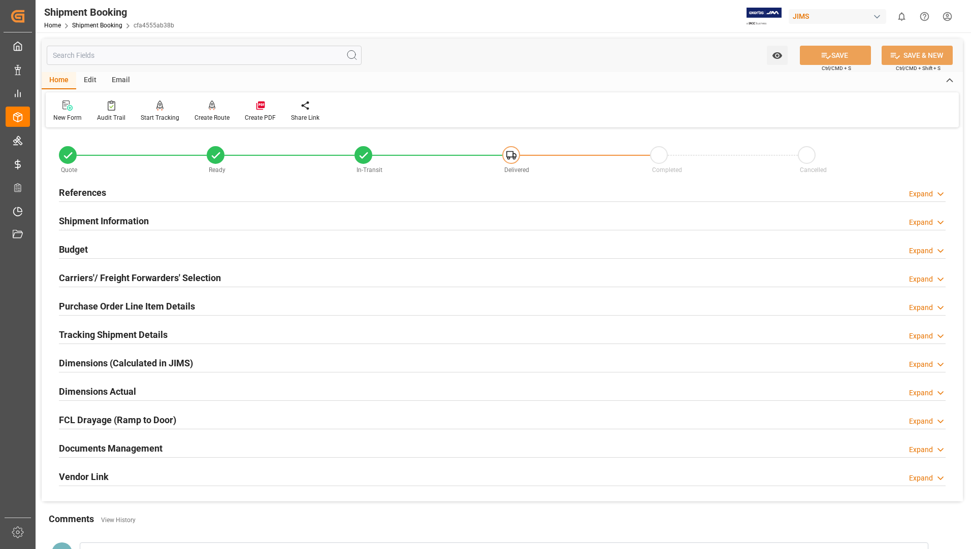
click at [101, 190] on h2 "References" at bounding box center [82, 193] width 47 height 14
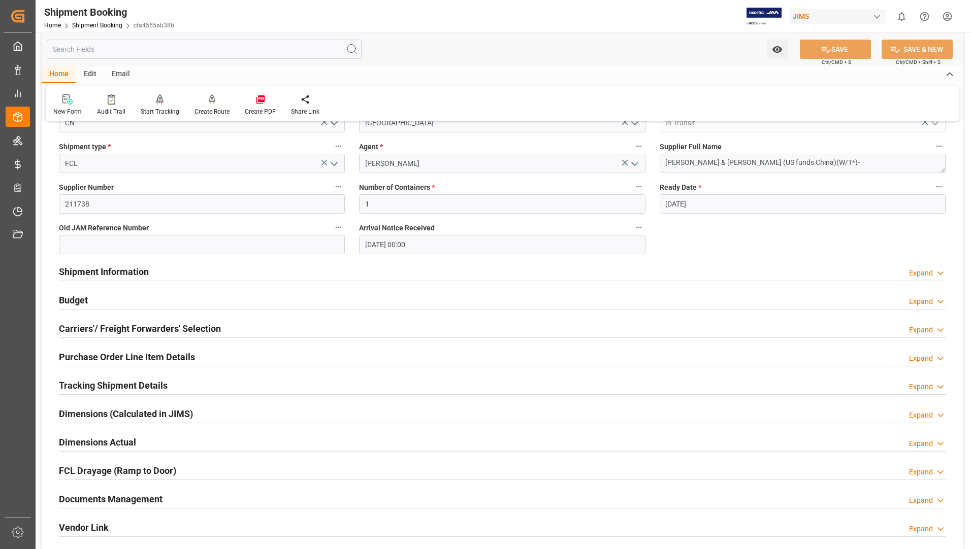
click at [108, 274] on h2 "Shipment Information" at bounding box center [104, 272] width 90 height 14
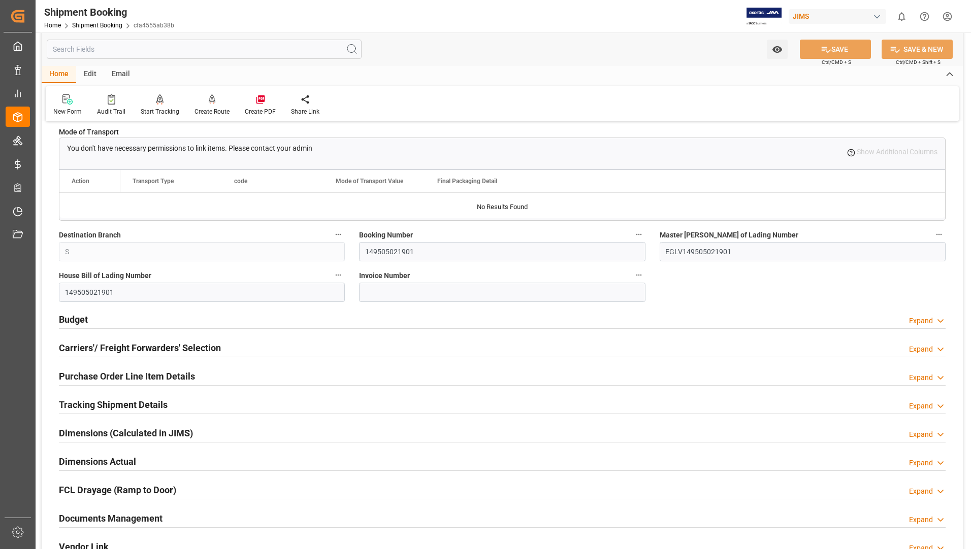
click at [74, 314] on h2 "Budget" at bounding box center [73, 320] width 29 height 14
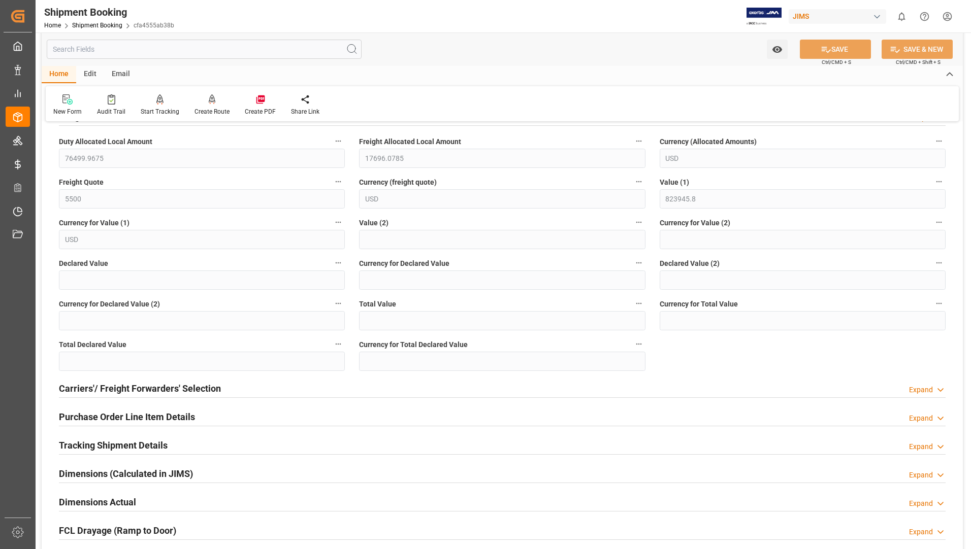
drag, startPoint x: 114, startPoint y: 381, endPoint x: 141, endPoint y: 371, distance: 29.2
click at [114, 382] on h2 "Carriers'/ Freight Forwarders' Selection" at bounding box center [140, 389] width 162 height 14
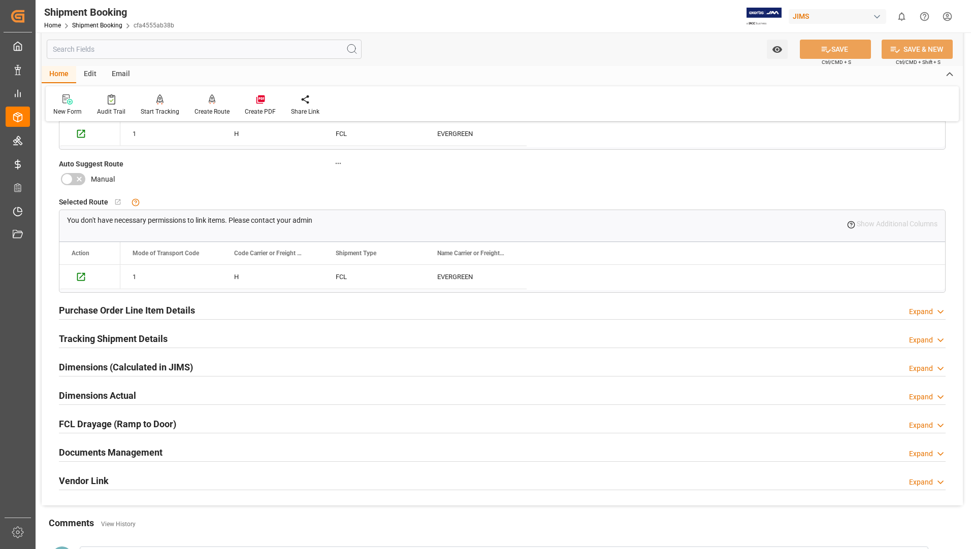
click at [175, 310] on h2 "Purchase Order Line Item Details" at bounding box center [127, 311] width 136 height 14
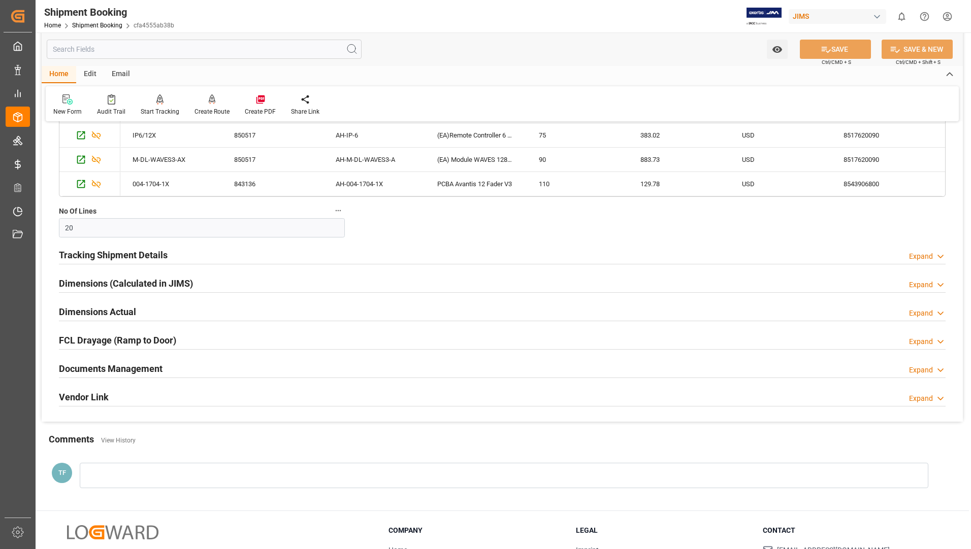
click at [121, 255] on h2 "Tracking Shipment Details" at bounding box center [113, 255] width 109 height 14
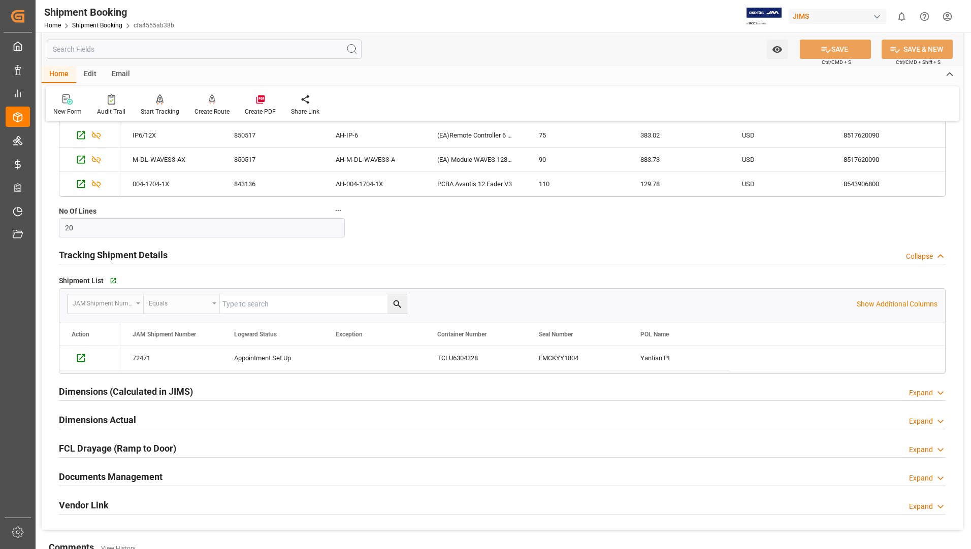
click at [118, 392] on h2 "Dimensions (Calculated in JIMS)" at bounding box center [126, 392] width 134 height 14
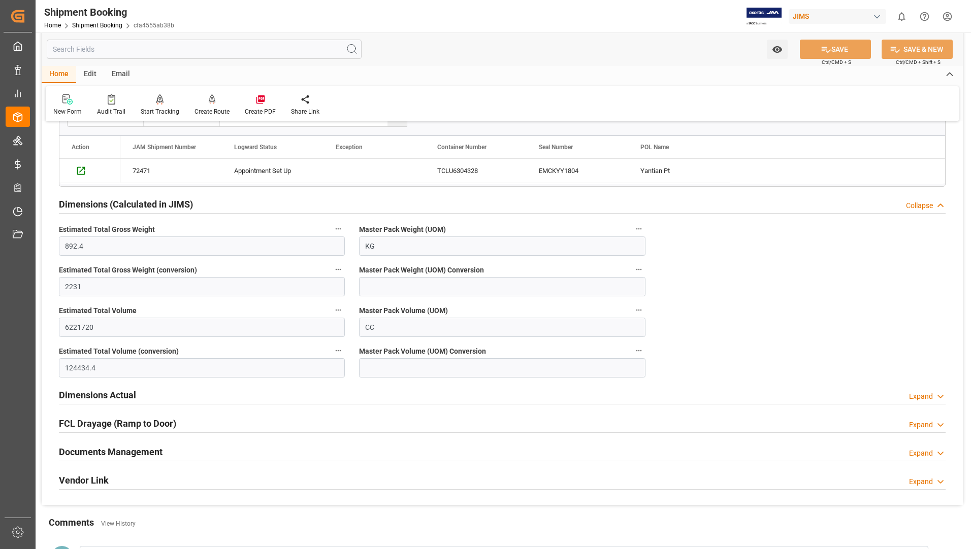
scroll to position [1676, 0]
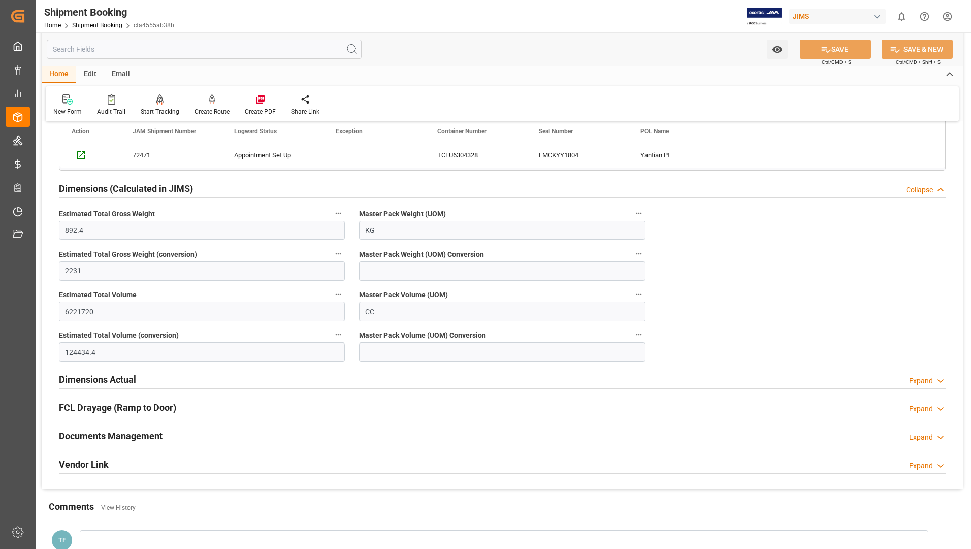
click at [103, 374] on h2 "Dimensions Actual" at bounding box center [97, 380] width 77 height 14
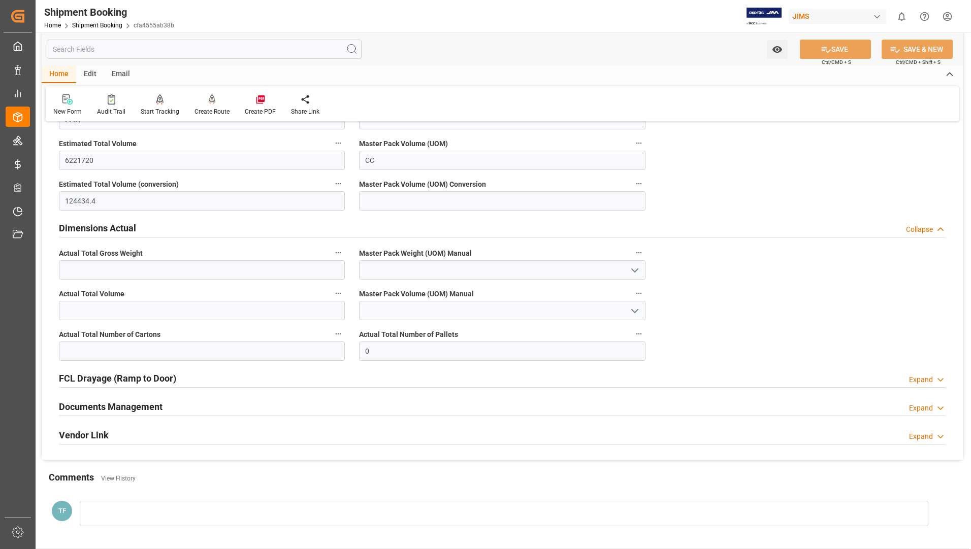
scroll to position [1828, 0]
click at [153, 380] on h2 "FCL Drayage (Ramp to Door)" at bounding box center [117, 378] width 117 height 14
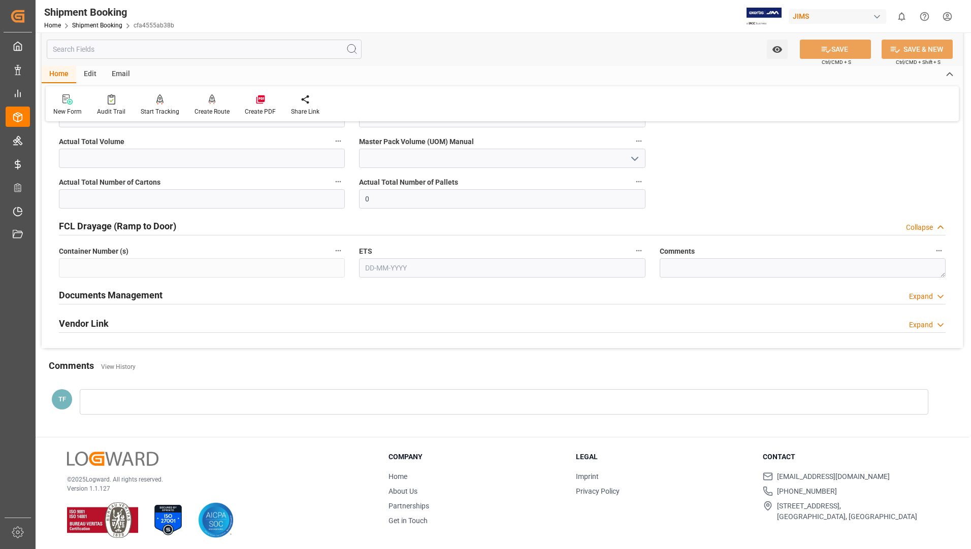
scroll to position [1980, 0]
